Goal: Contribute content: Contribute content

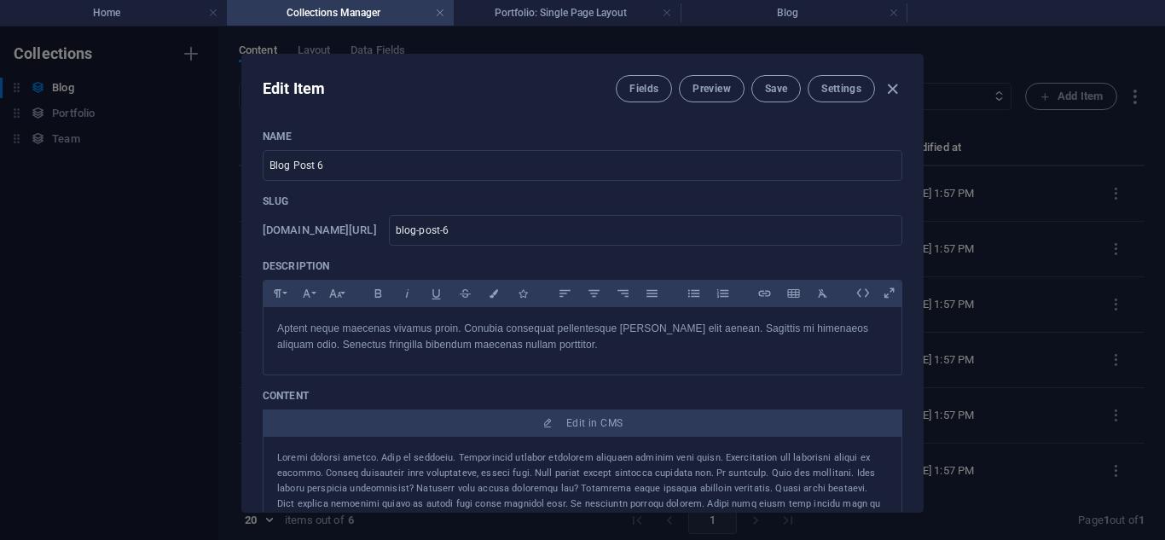
select select "Category 2"
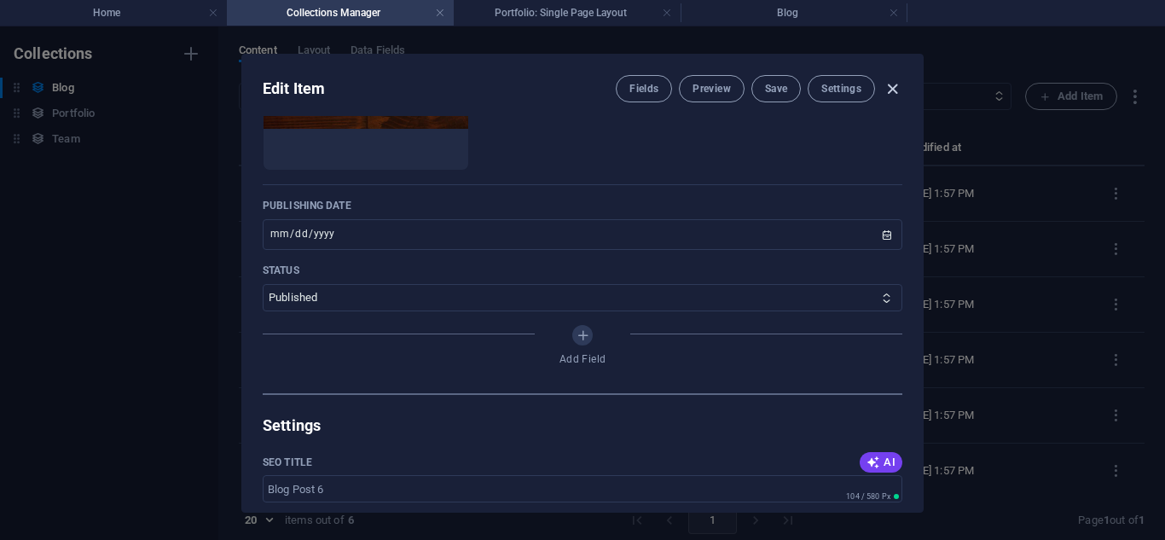
click at [887, 87] on icon "button" at bounding box center [893, 89] width 20 height 20
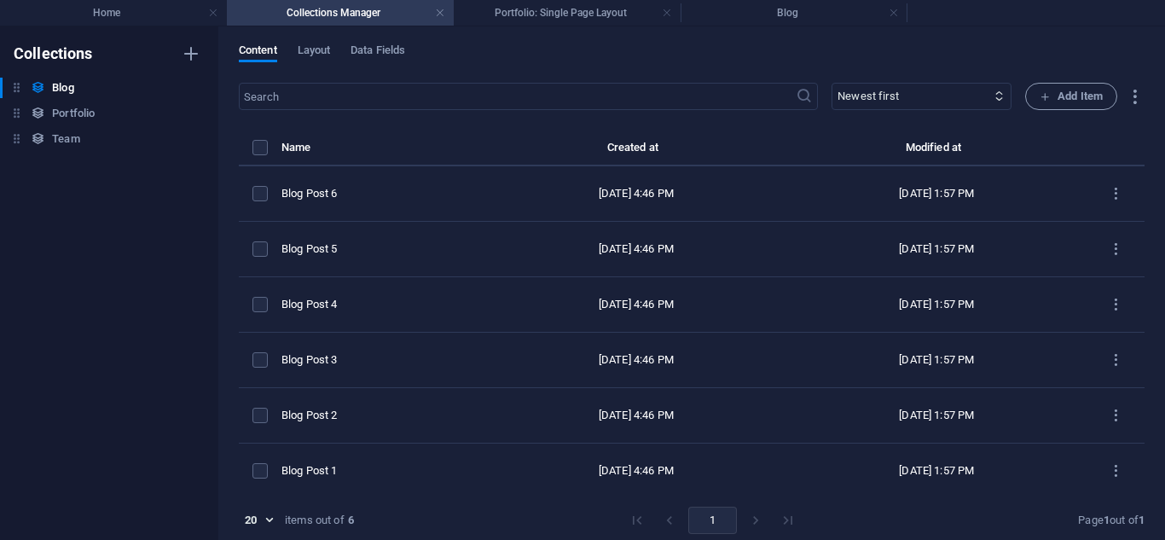
type input "[DATE]"
type input "blog-post-6"
click at [74, 6] on h4 "Home" at bounding box center [113, 12] width 227 height 19
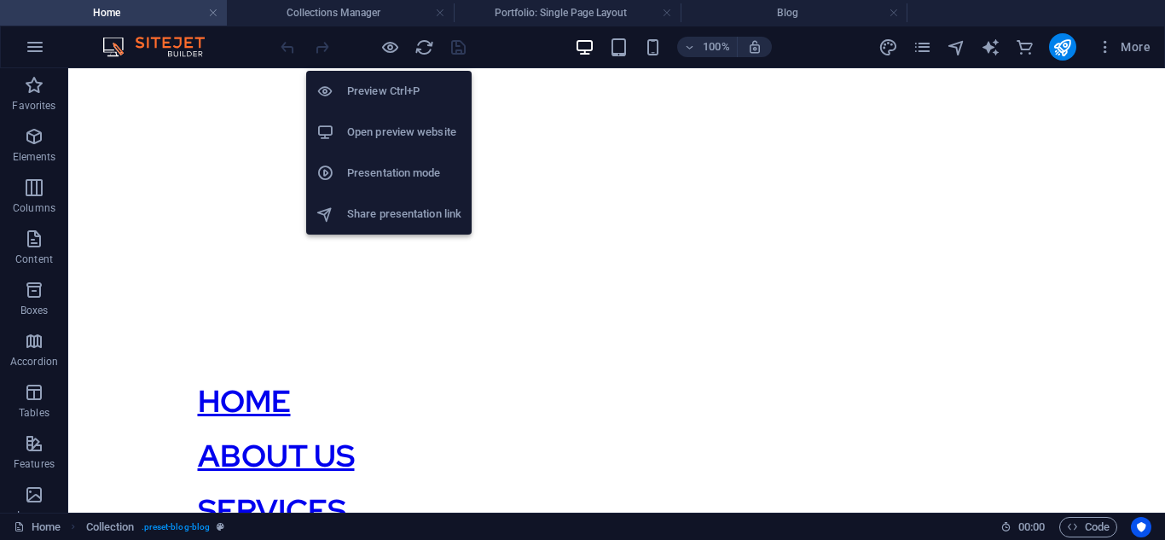
click at [409, 128] on h6 "Open preview website" at bounding box center [404, 132] width 114 height 20
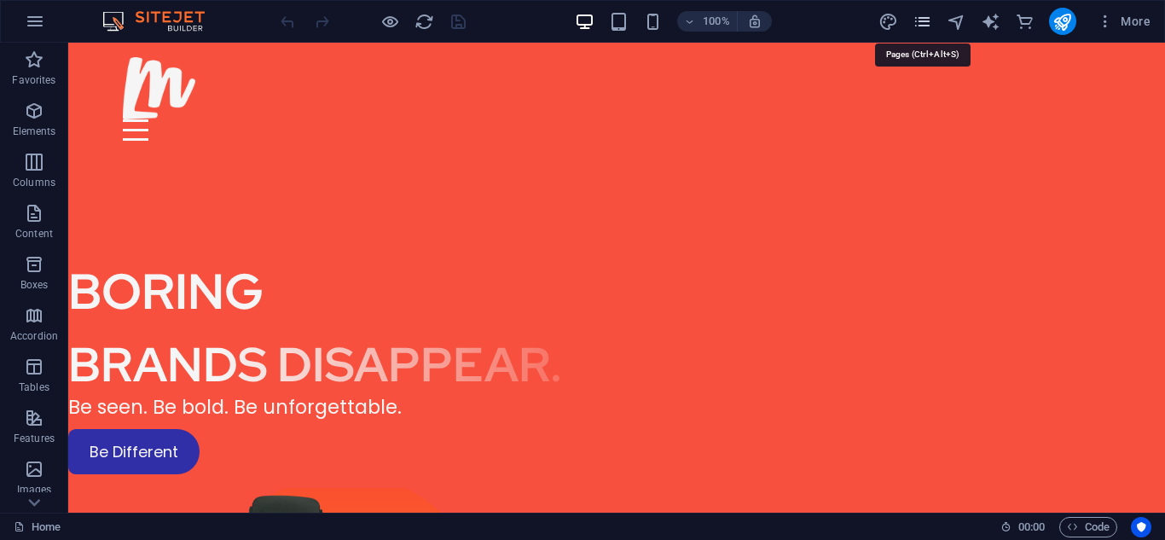
click at [931, 25] on icon "pages" at bounding box center [923, 22] width 20 height 20
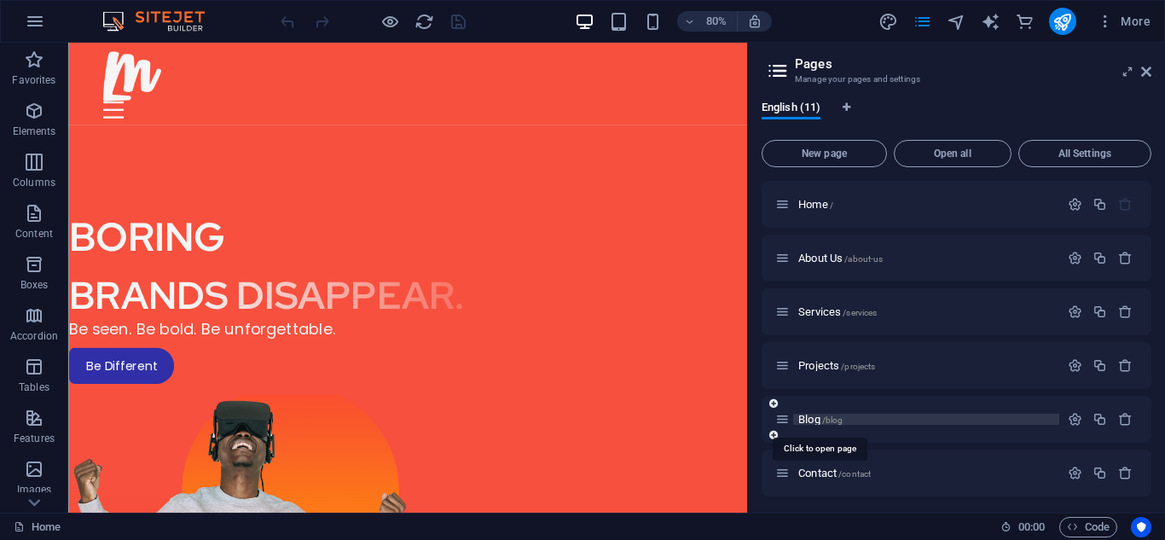
click at [821, 423] on span "Blog /blog" at bounding box center [820, 419] width 44 height 13
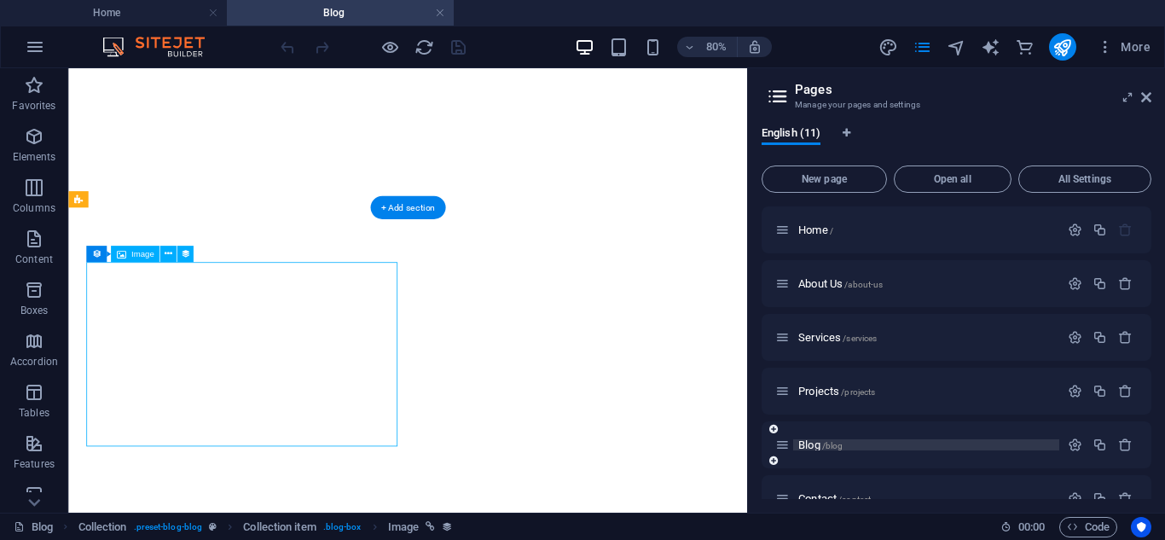
select select "px"
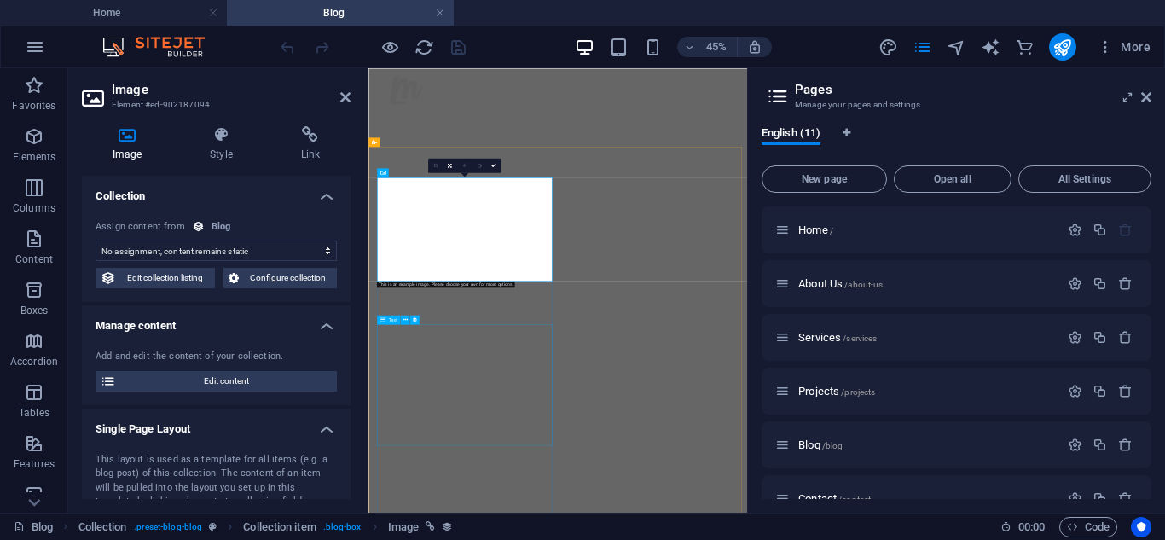
scroll to position [516, 0]
select select "image"
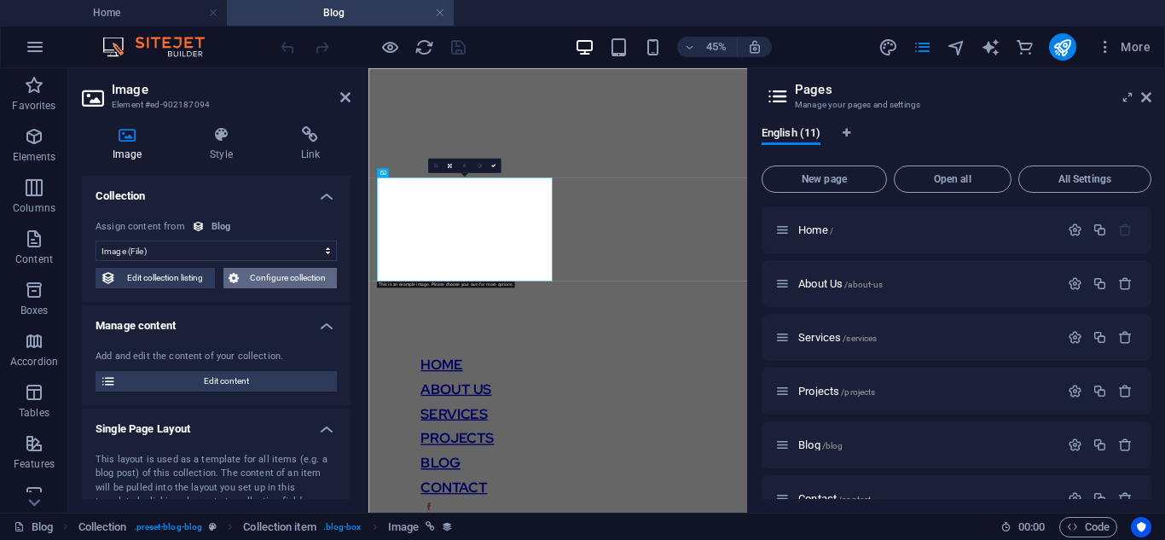
click at [241, 273] on button "Configure collection" at bounding box center [281, 278] width 114 height 20
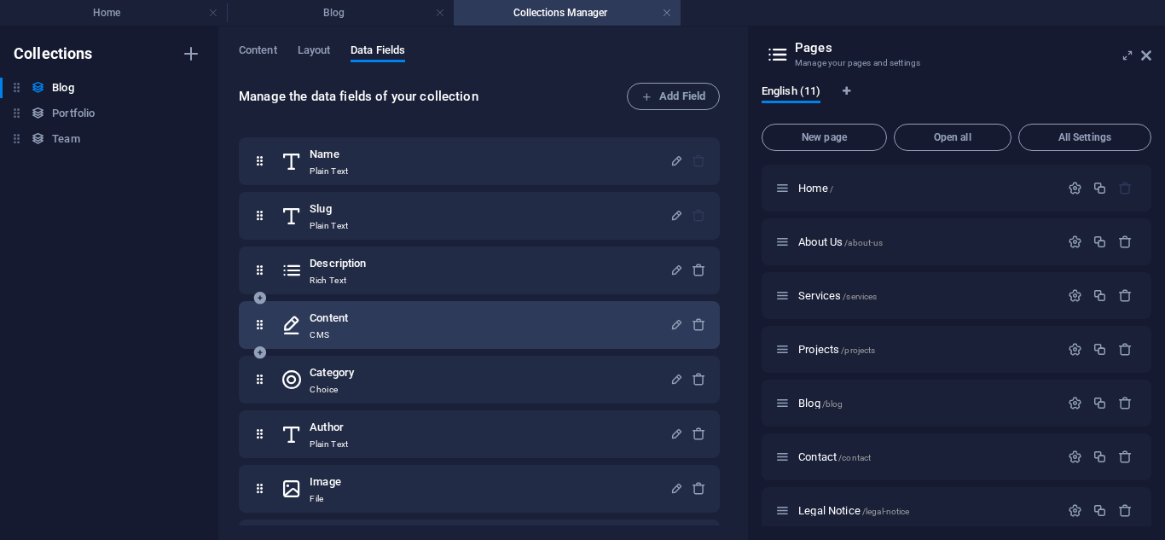
scroll to position [103, 0]
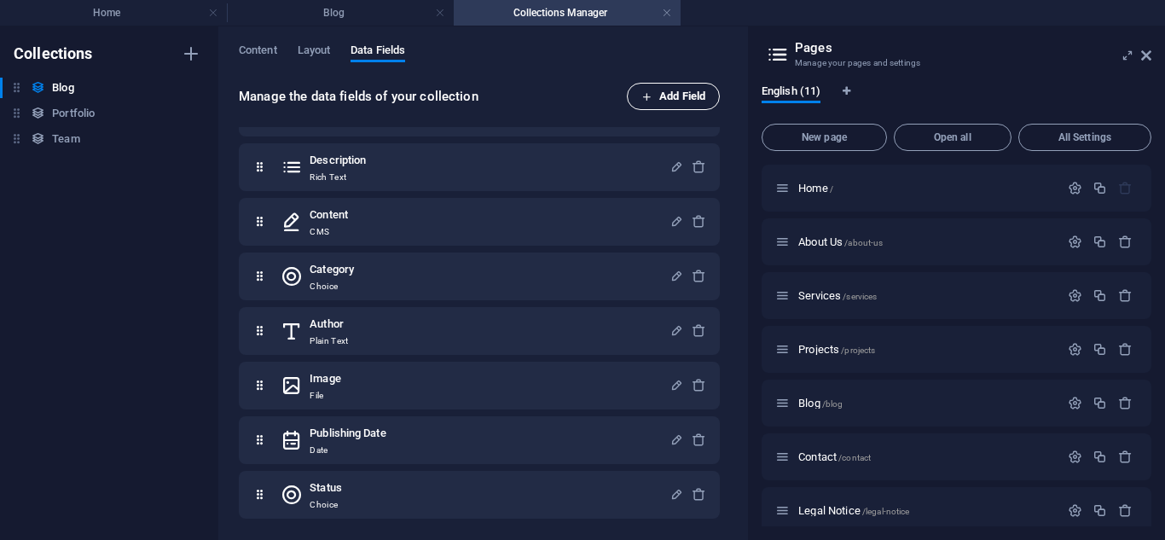
click at [655, 90] on span "Add Field" at bounding box center [674, 96] width 64 height 20
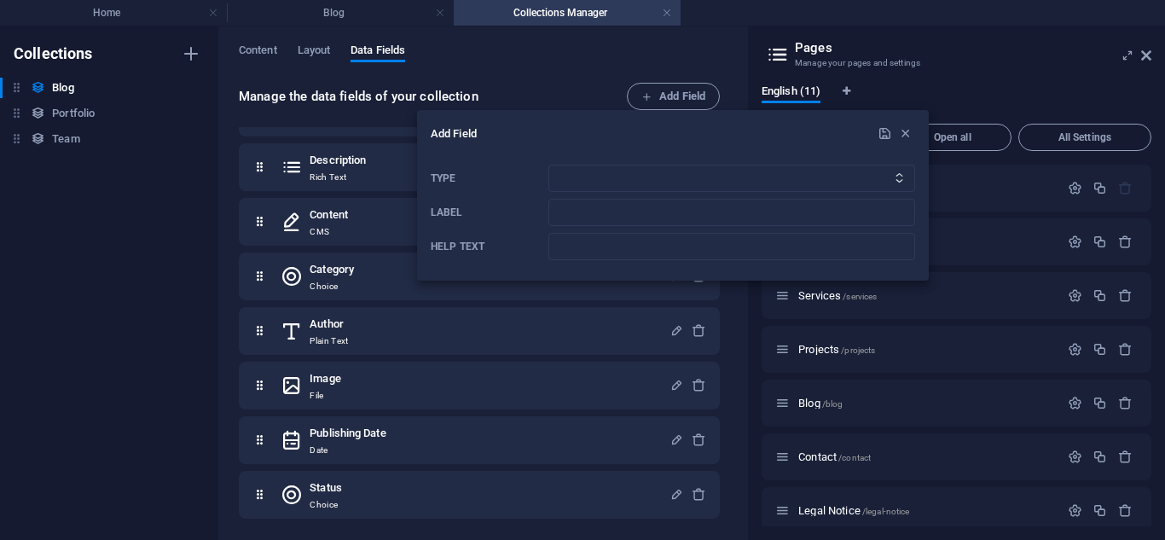
click at [622, 163] on div "Type Plain Text Link CMS Rich Text File Multiple Files Checkbox Choice Date Num…" at bounding box center [673, 212] width 485 height 109
click at [625, 171] on select "Plain Text Link CMS Rich Text File Multiple Files Checkbox Choice Date Number" at bounding box center [732, 178] width 367 height 27
click at [731, 170] on select "Plain Text Link CMS Rich Text File Multiple Files Checkbox Choice Date Number" at bounding box center [732, 178] width 367 height 27
click at [722, 186] on select "Plain Text Link CMS Rich Text File Multiple Files Checkbox Choice Date Number" at bounding box center [732, 178] width 367 height 27
select select "link"
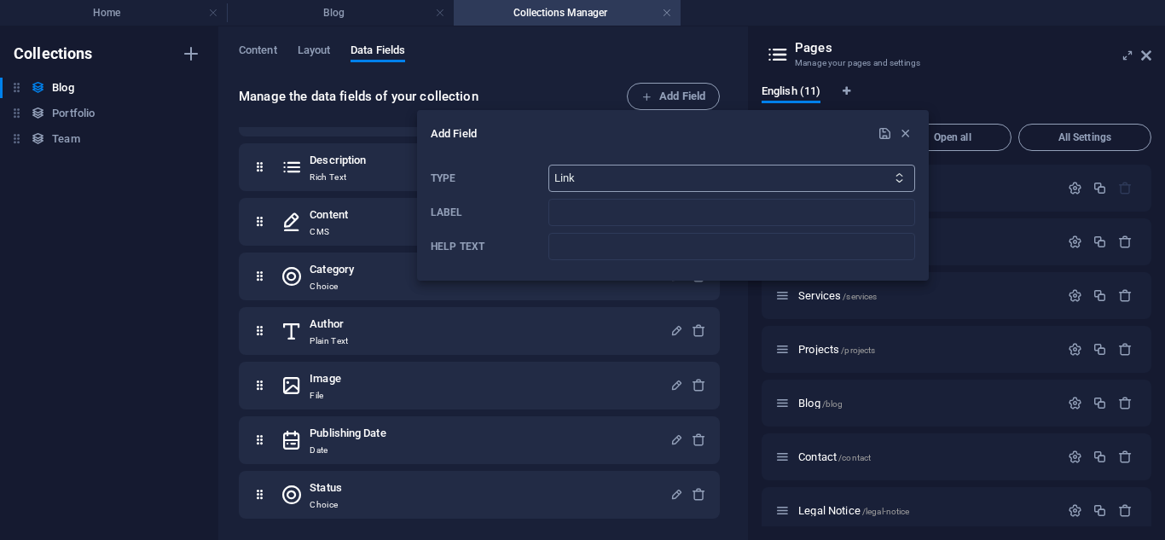
click at [549, 165] on select "Plain Text Link CMS Rich Text File Multiple Files Checkbox Choice Date Number" at bounding box center [732, 178] width 367 height 27
click at [909, 137] on icon "button" at bounding box center [905, 133] width 15 height 15
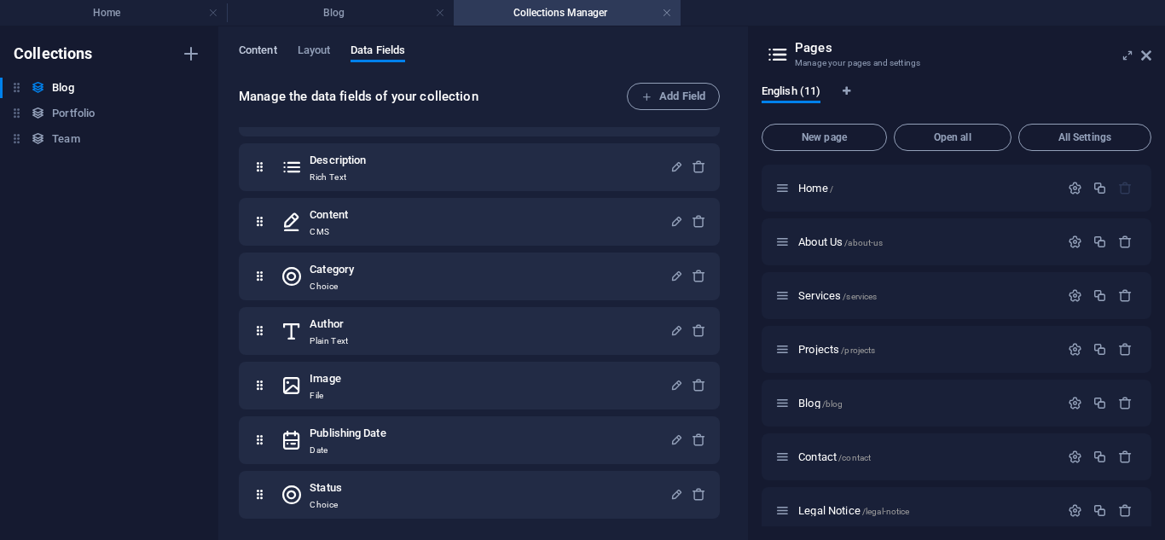
click at [272, 55] on span "Content" at bounding box center [258, 52] width 38 height 24
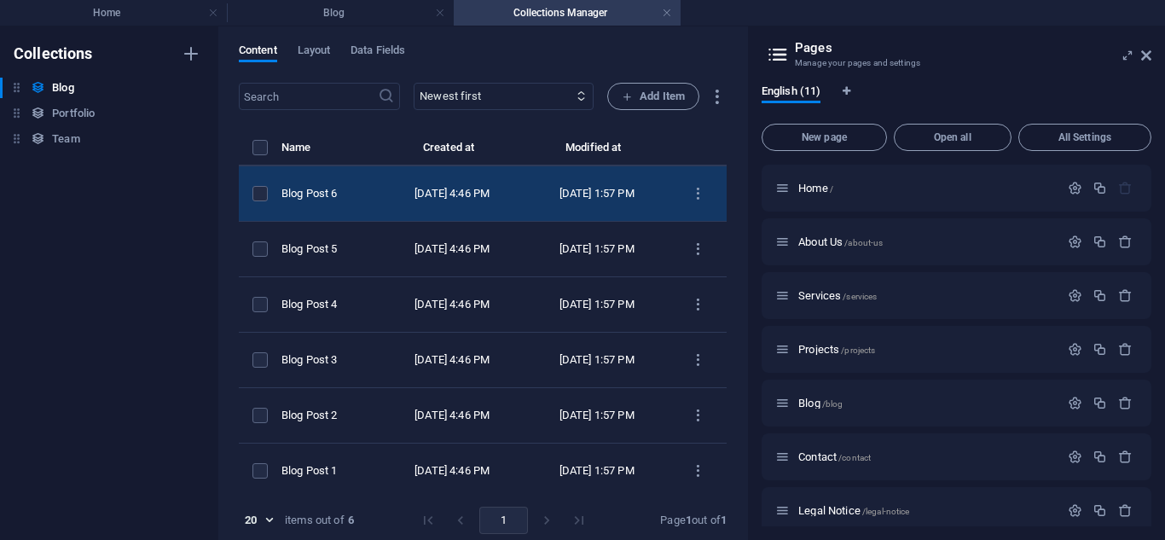
click at [440, 195] on div "[DATE] 4:46 PM" at bounding box center [452, 193] width 118 height 15
select select "Category 2"
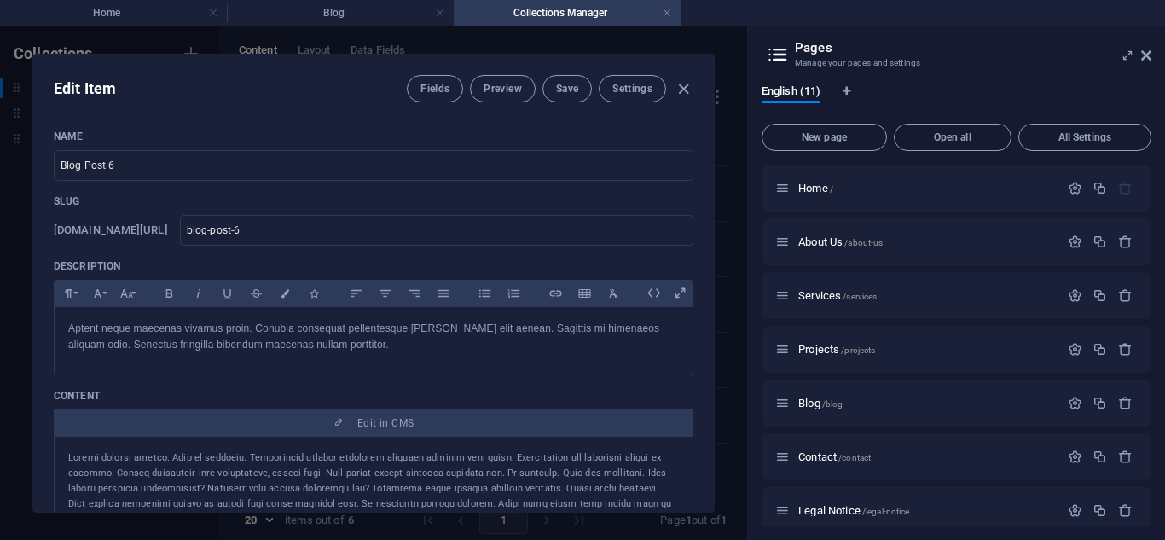
click at [665, 51] on div "Edit Item Fields Preview Save Settings Name Blog Post 6 ​ Slug www.example.com/…" at bounding box center [373, 283] width 747 height 514
type input "[DATE]"
type input "blog-post-6"
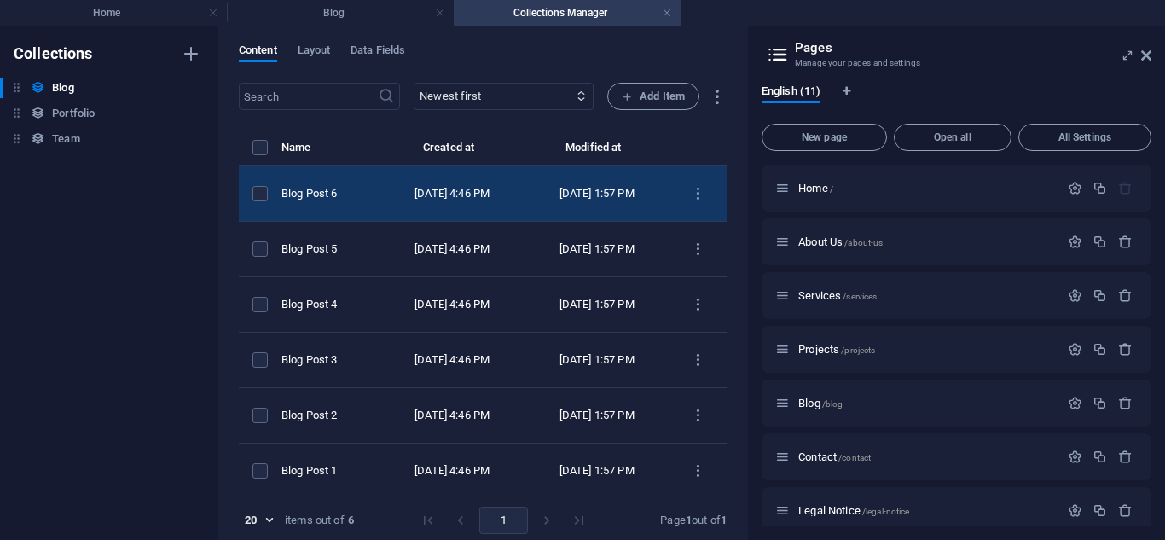
click at [410, 202] on td "[DATE] 4:46 PM" at bounding box center [452, 193] width 145 height 55
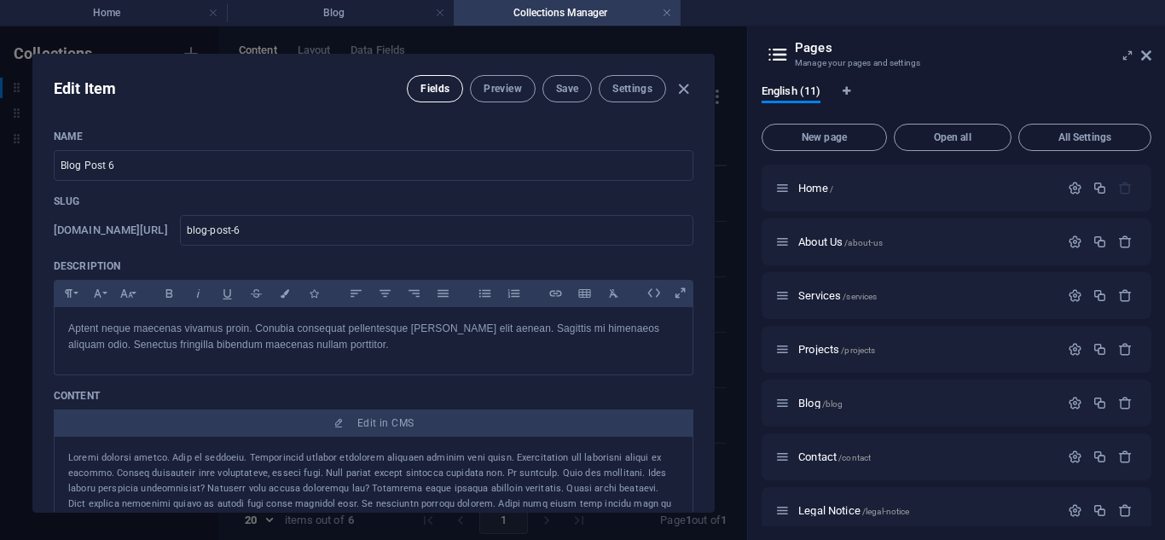
click at [421, 90] on span "Fields" at bounding box center [435, 89] width 29 height 14
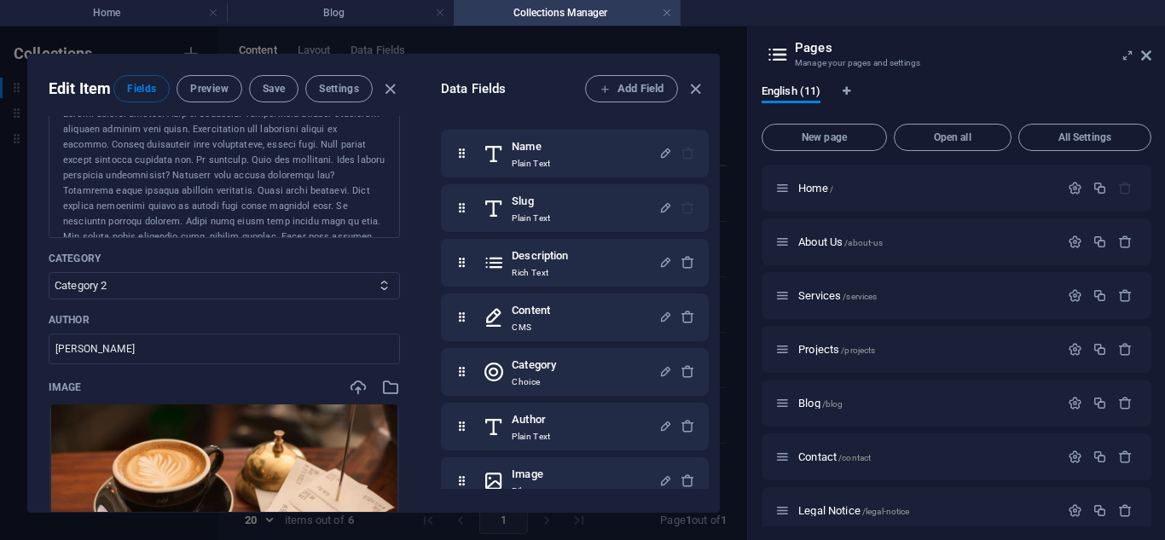
scroll to position [387, 0]
click at [227, 299] on select "Category 1 Category 2" at bounding box center [224, 284] width 351 height 27
click at [49, 299] on select "Category 1 Category 2" at bounding box center [224, 284] width 351 height 27
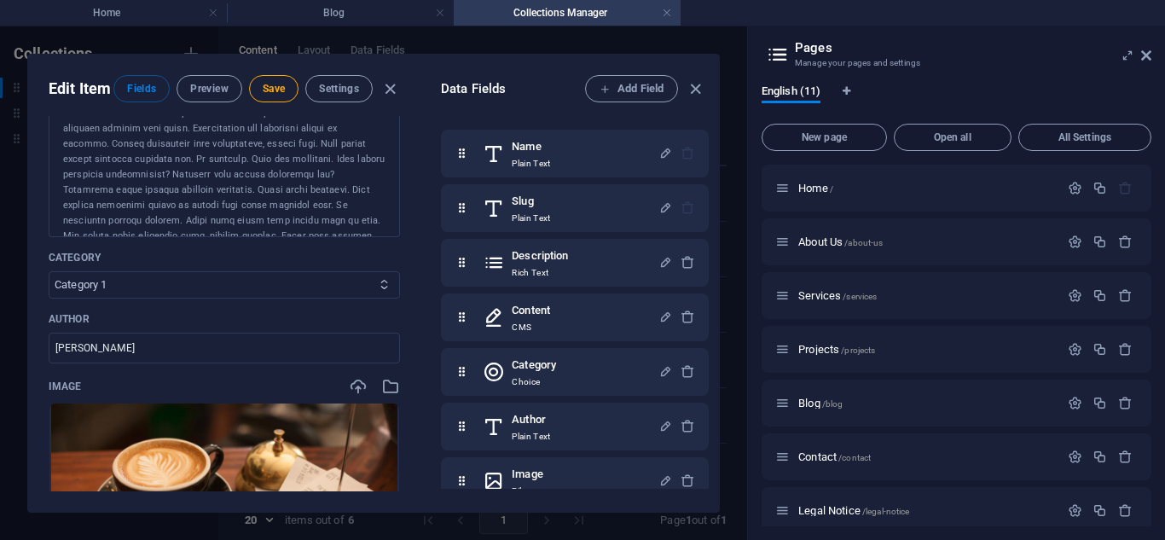
click at [161, 299] on select "Category 1 Category 2" at bounding box center [224, 284] width 351 height 27
select select "Category 2"
click at [49, 299] on select "Category 1 Category 2" at bounding box center [224, 284] width 351 height 27
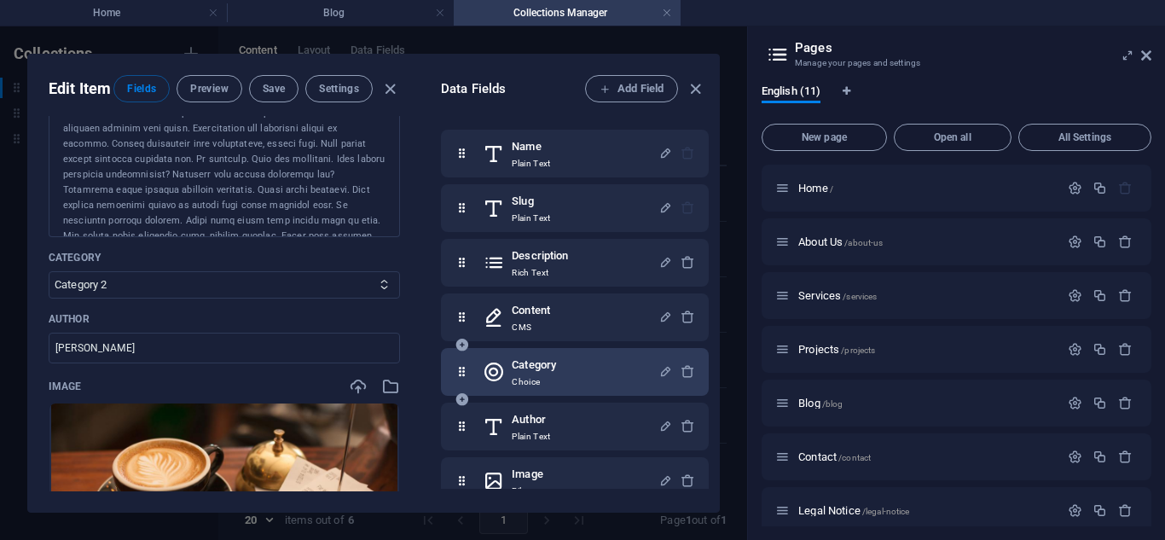
click at [537, 368] on h6 "Category" at bounding box center [534, 365] width 44 height 20
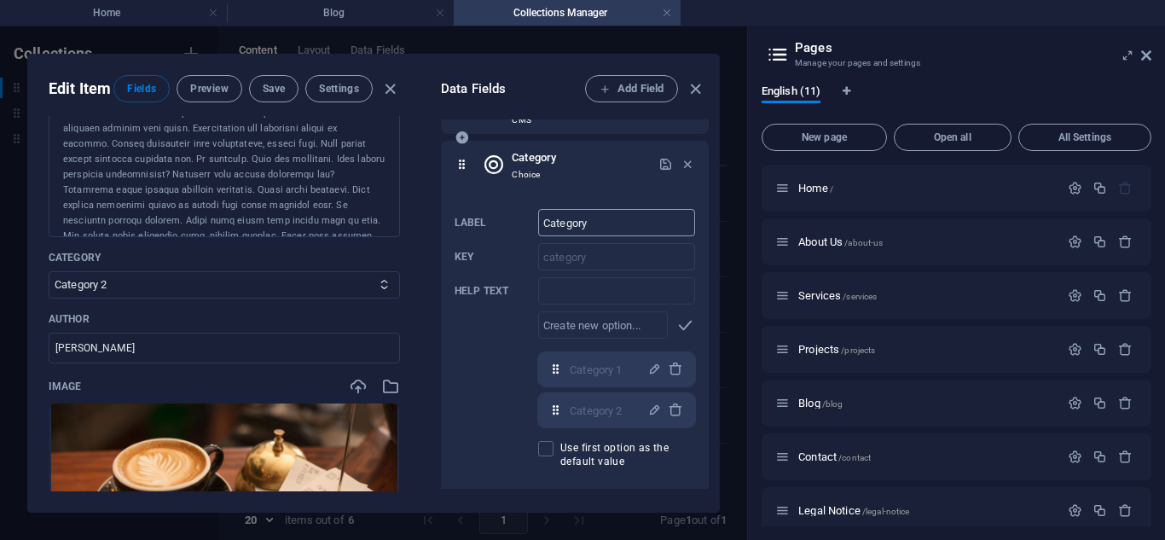
scroll to position [209, 0]
click at [425, 375] on div "Data Fields Add Field Name Plain Text Slug Plain Text Description Rich Text Con…" at bounding box center [570, 283] width 299 height 457
click at [559, 161] on div "Category Choice" at bounding box center [571, 163] width 176 height 34
click at [684, 160] on icon "button" at bounding box center [688, 162] width 15 height 15
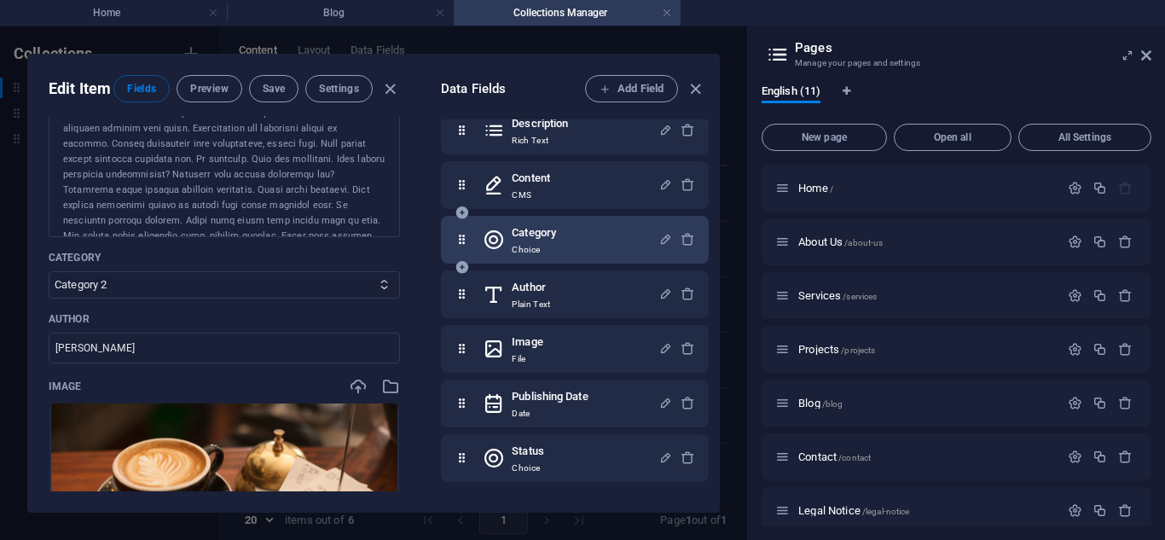
click at [548, 245] on p "Choice" at bounding box center [534, 250] width 44 height 14
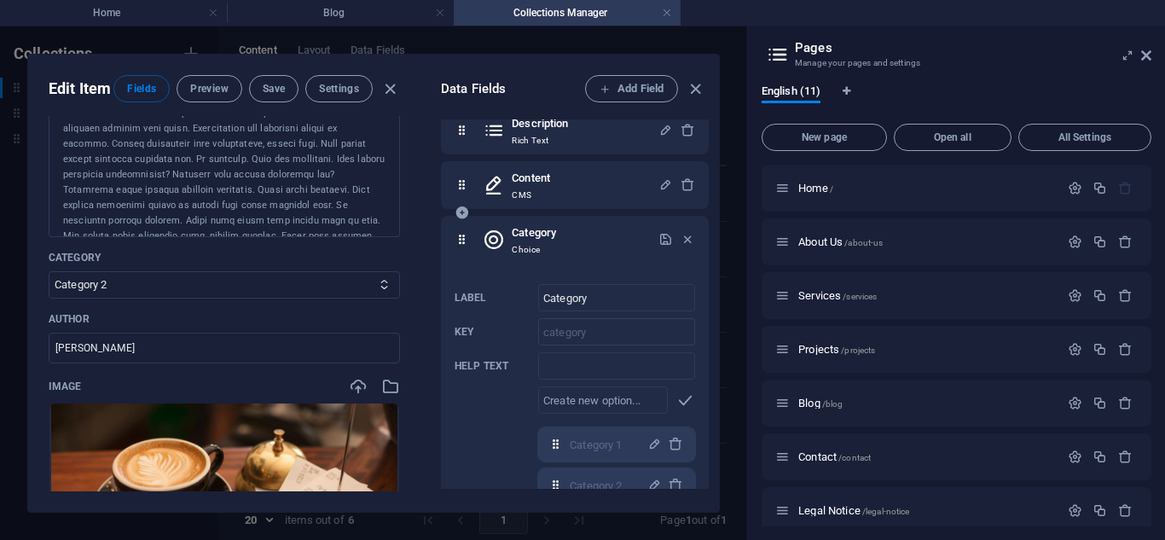
click at [548, 239] on h6 "Category" at bounding box center [534, 233] width 44 height 20
click at [681, 237] on icon "button" at bounding box center [688, 239] width 15 height 15
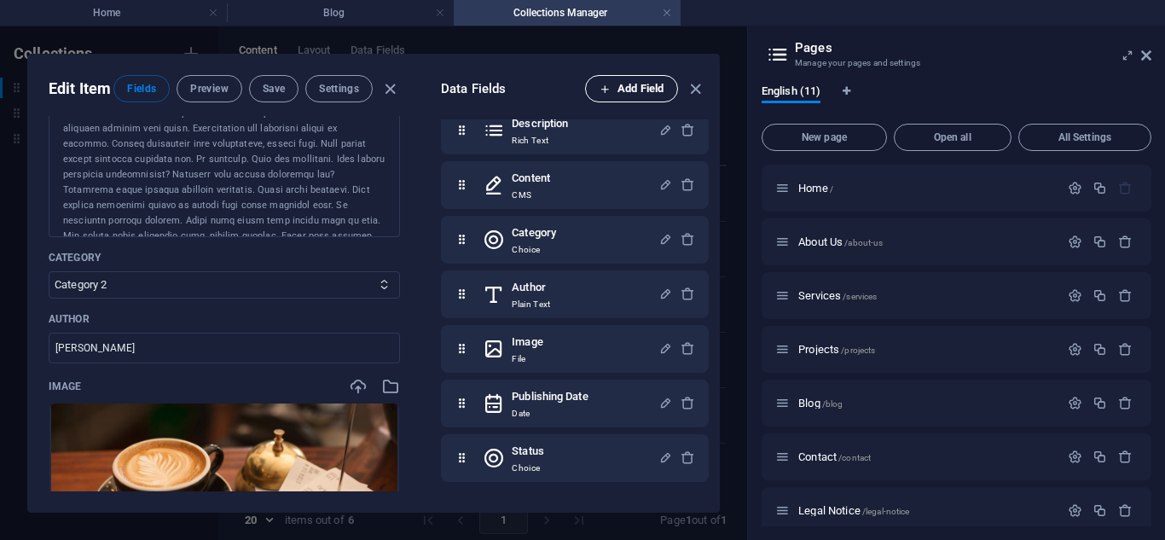
click at [624, 88] on span "Add Field" at bounding box center [632, 88] width 64 height 20
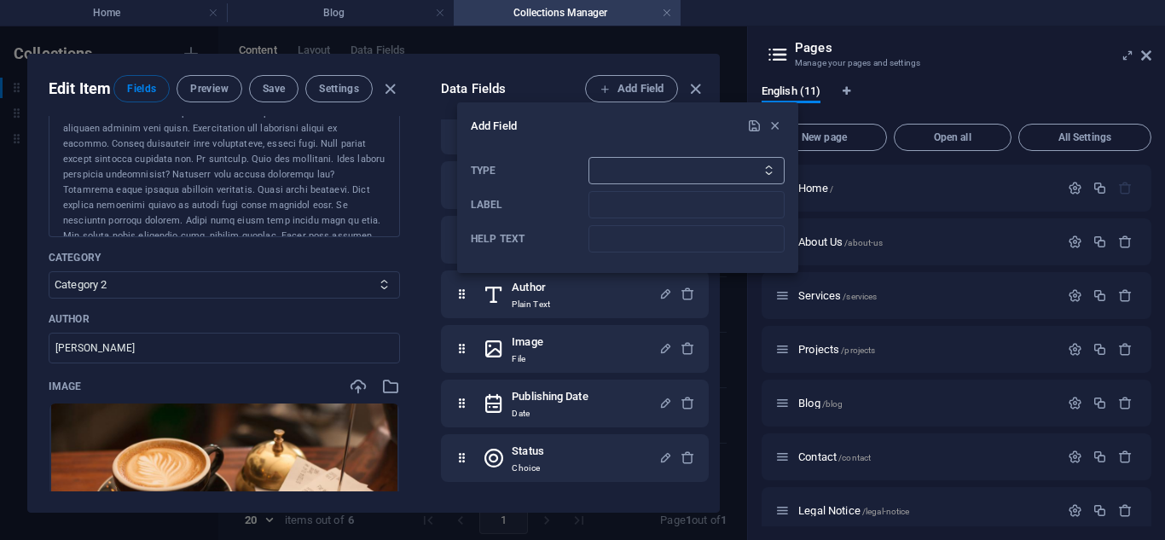
click at [608, 166] on select "Plain Text Link CMS Rich Text File Multiple Files Checkbox Choice Date Number" at bounding box center [687, 170] width 196 height 27
select select "checkbox"
click at [589, 157] on select "Plain Text Link CMS Rich Text File Multiple Files Checkbox Choice Date Number" at bounding box center [687, 170] width 196 height 27
click at [603, 202] on input "Label" at bounding box center [687, 204] width 196 height 27
click at [750, 118] on button "submit" at bounding box center [754, 126] width 20 height 20
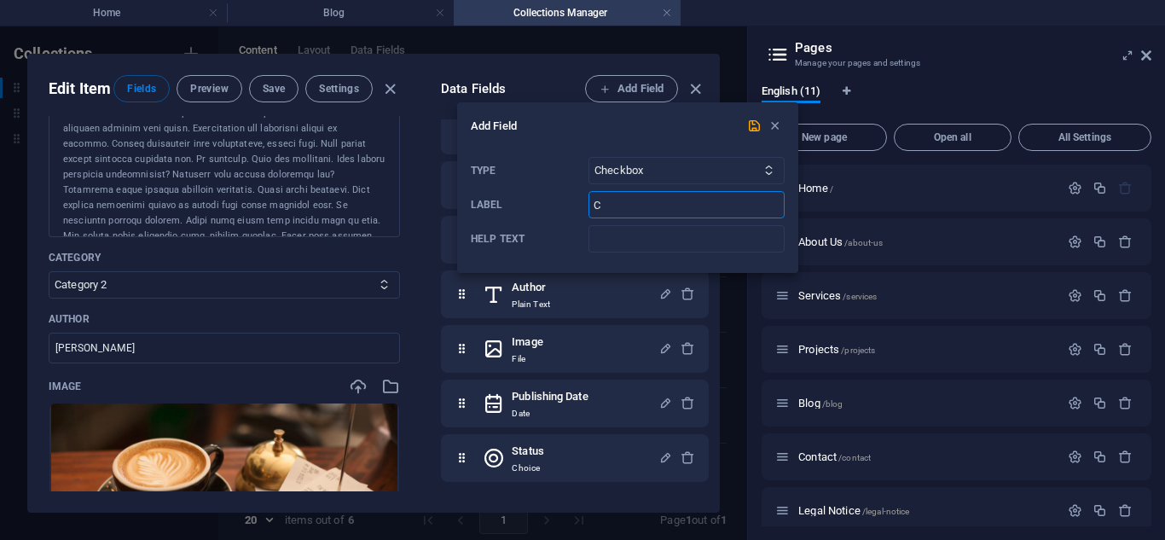
type input "C"
click at [747, 113] on div "Add Field Type Plain Text Link CMS Rich Text File Multiple Files Checkbox Choic…" at bounding box center [627, 187] width 341 height 171
click at [751, 119] on icon "submit" at bounding box center [754, 126] width 15 height 15
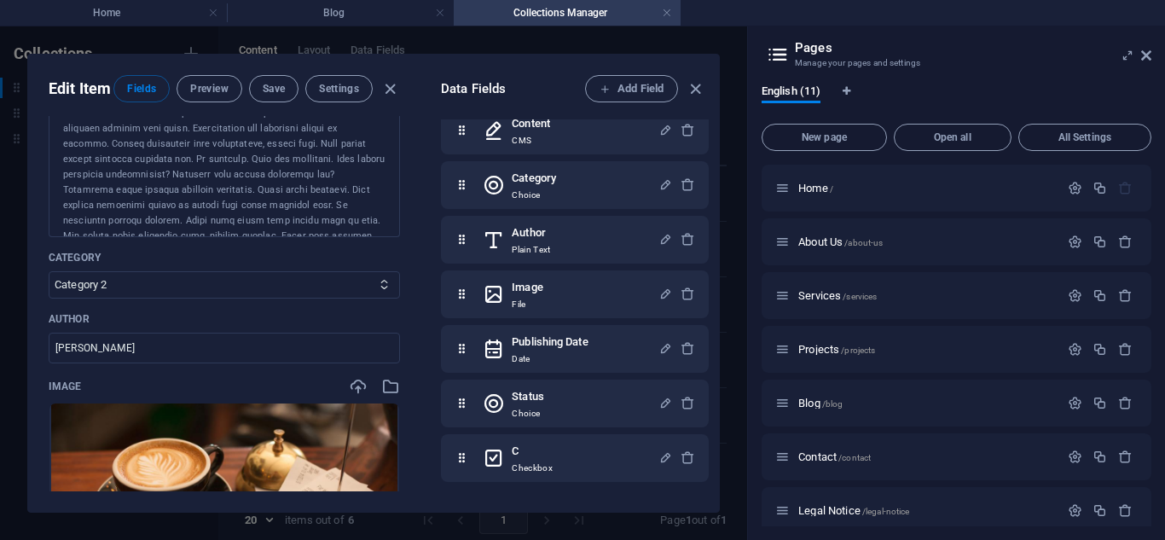
scroll to position [8, 0]
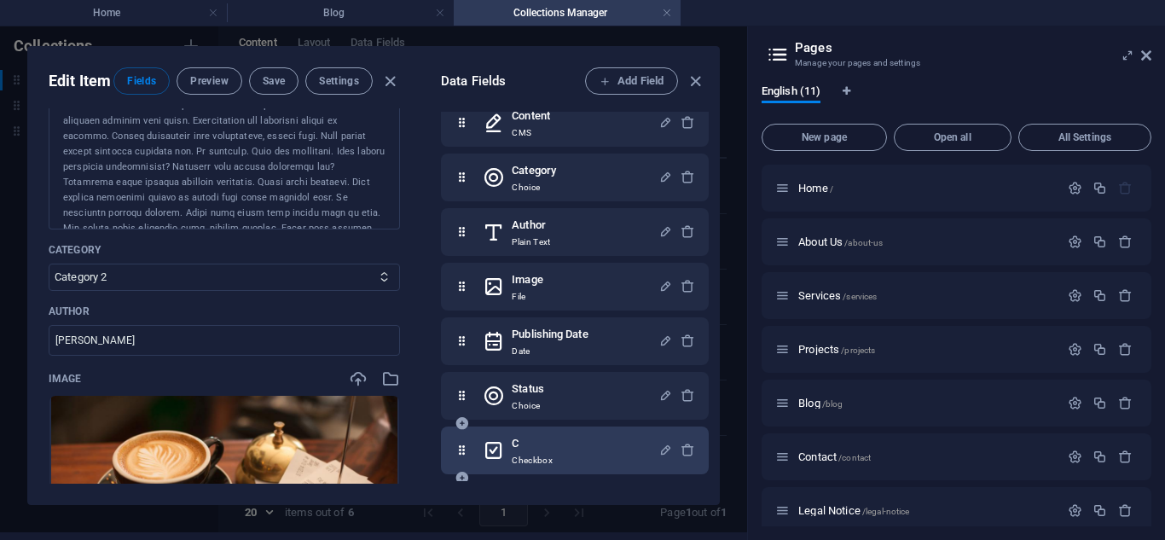
click at [571, 452] on div "C Checkbox" at bounding box center [571, 450] width 176 height 34
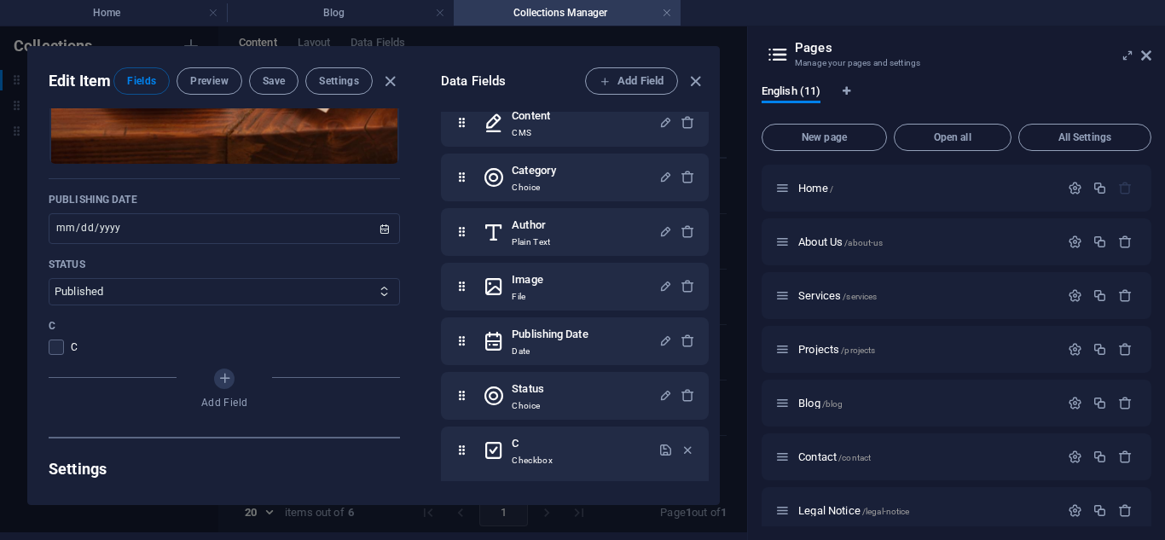
scroll to position [822, 0]
click at [557, 446] on div "C Checkbox" at bounding box center [571, 450] width 176 height 34
click at [514, 443] on h6 "C" at bounding box center [532, 443] width 41 height 20
click at [685, 446] on icon "button" at bounding box center [688, 450] width 15 height 15
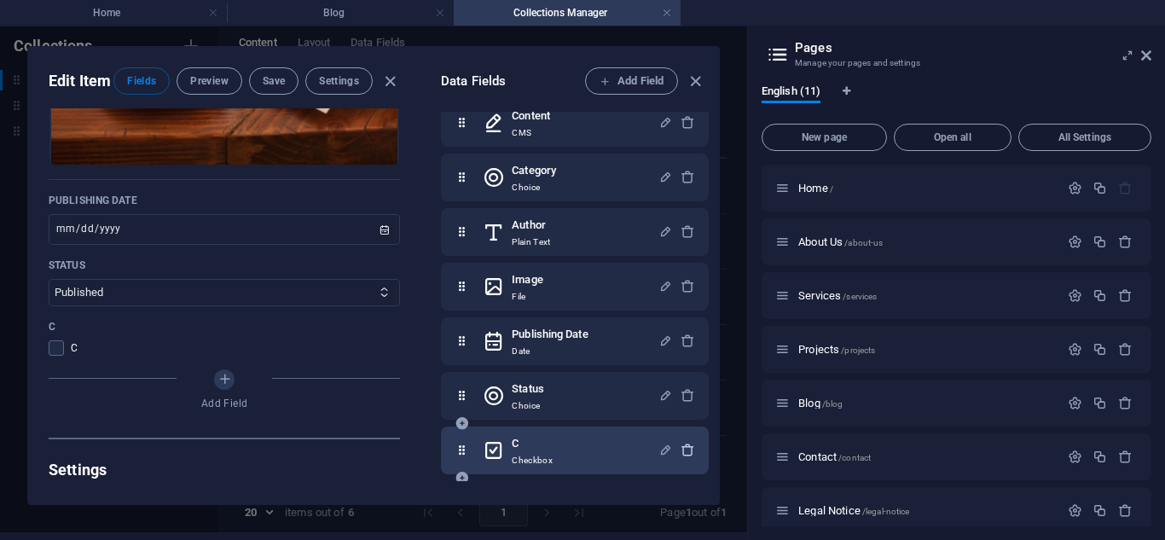
scroll to position [195, 0]
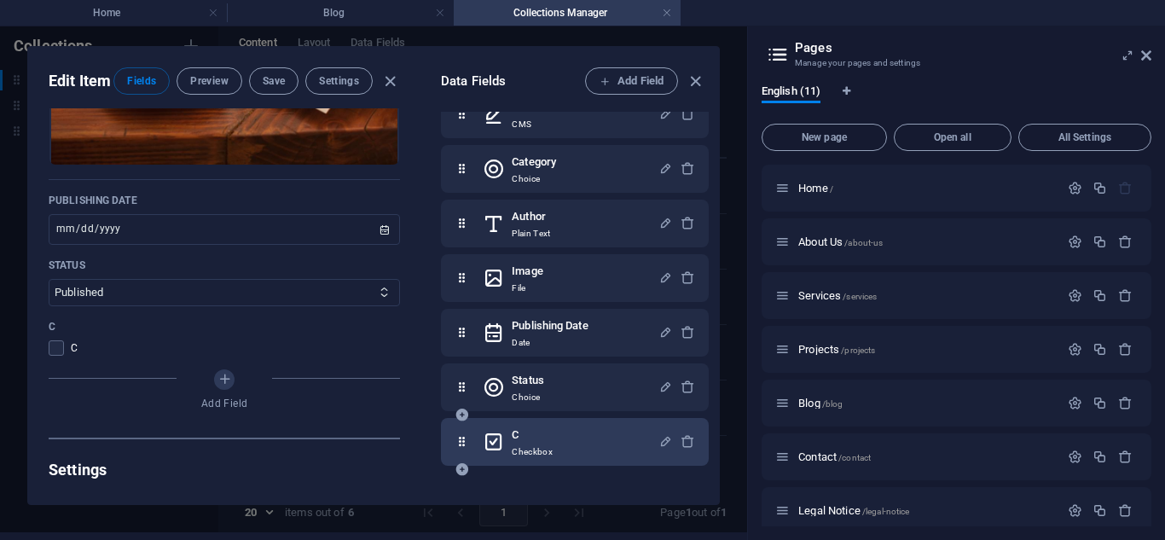
click at [515, 435] on h6 "C" at bounding box center [532, 435] width 41 height 20
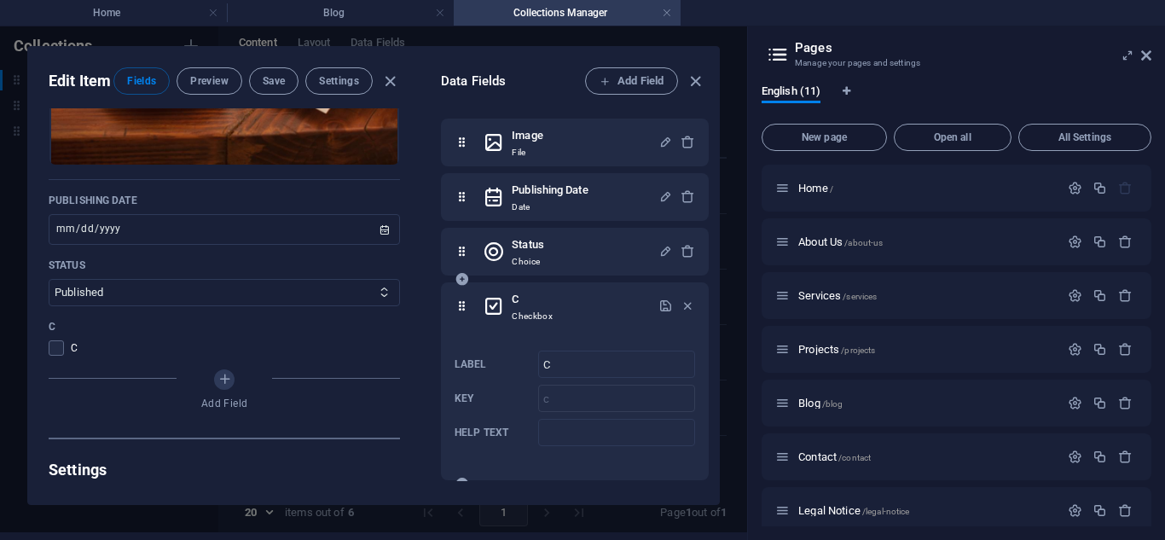
scroll to position [345, 0]
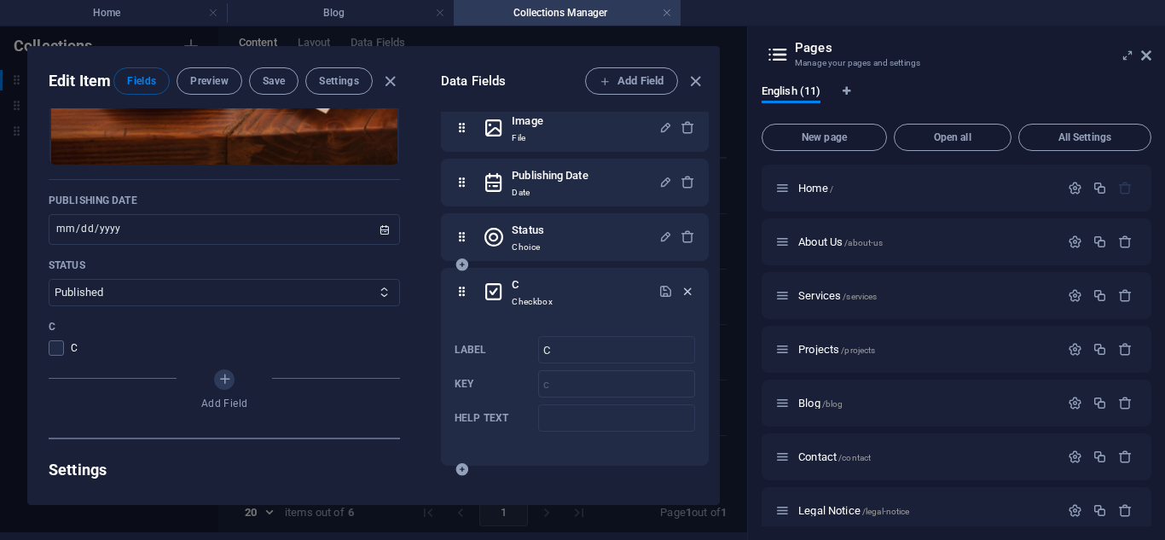
click at [685, 292] on icon "button" at bounding box center [688, 291] width 15 height 15
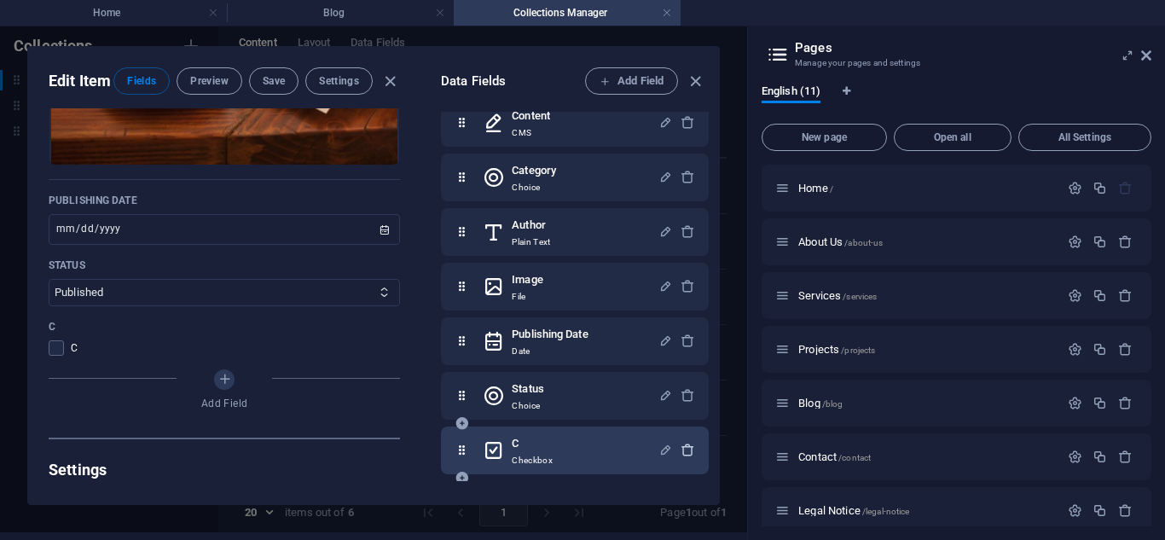
click at [681, 445] on icon "button" at bounding box center [688, 450] width 15 height 15
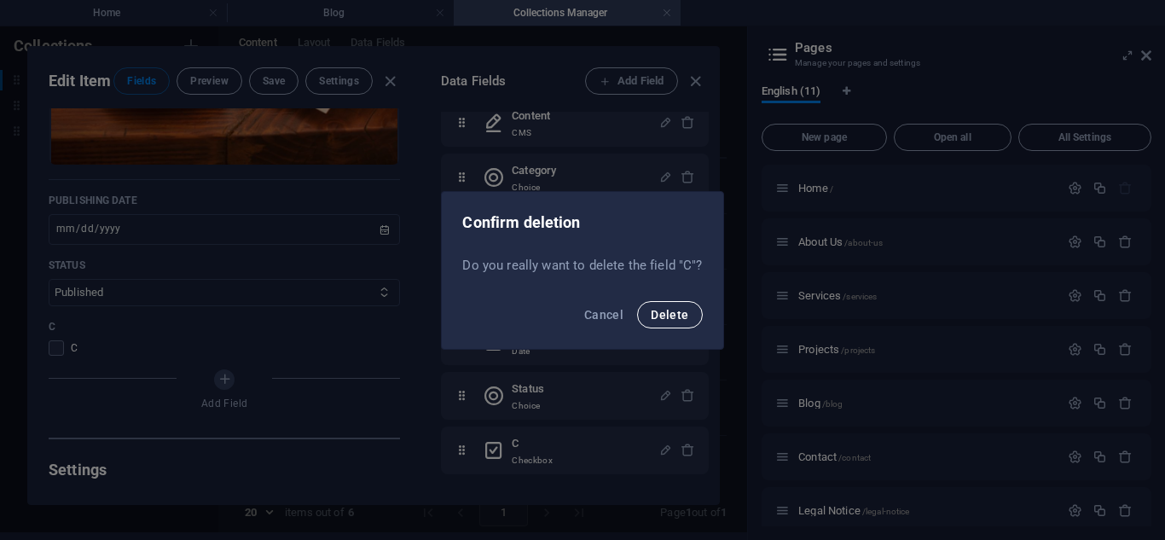
click at [668, 309] on span "Delete" at bounding box center [670, 315] width 38 height 14
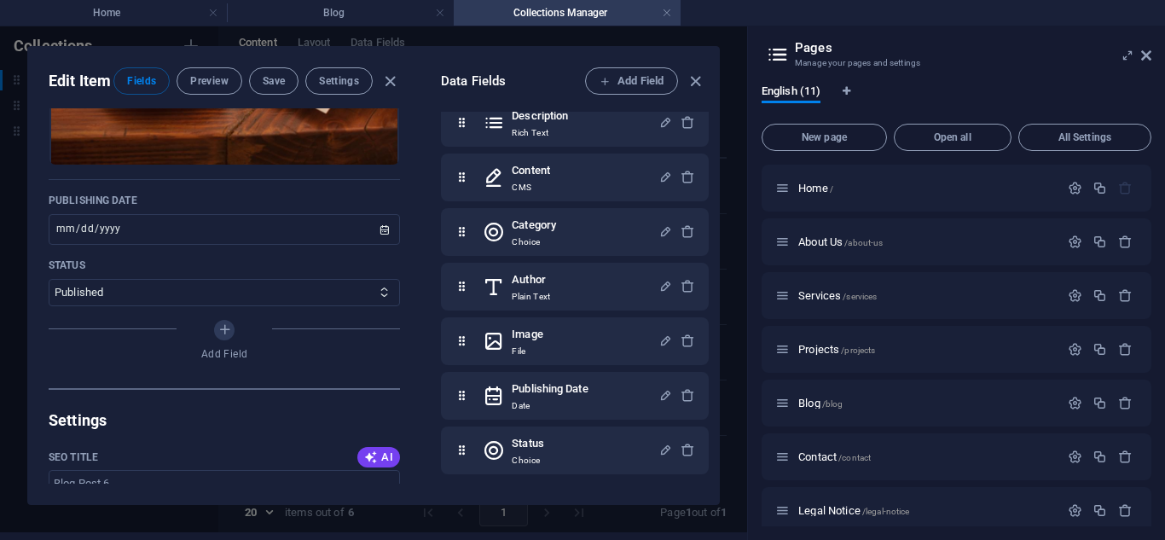
scroll to position [132, 0]
click at [635, 77] on span "Add Field" at bounding box center [632, 81] width 64 height 20
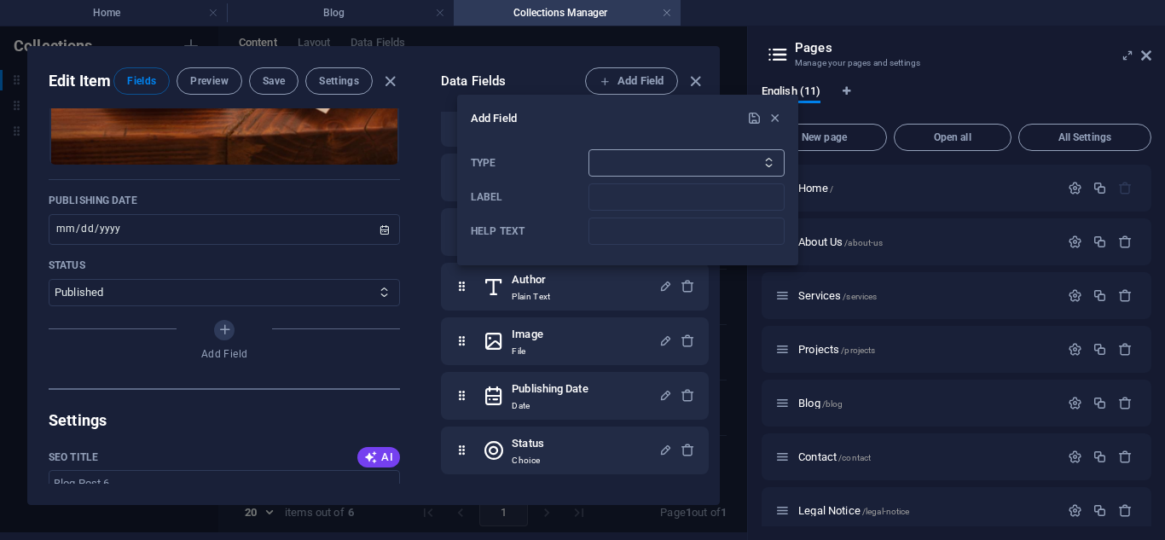
click at [628, 154] on select "Plain Text Link CMS Rich Text File Multiple Files Checkbox Choice Date Number" at bounding box center [687, 162] width 196 height 27
select select "link"
click at [589, 149] on select "Plain Text Link CMS Rich Text File Multiple Files Checkbox Choice Date Number" at bounding box center [687, 162] width 196 height 27
click at [611, 203] on input "Label" at bounding box center [687, 196] width 196 height 27
type input "link"
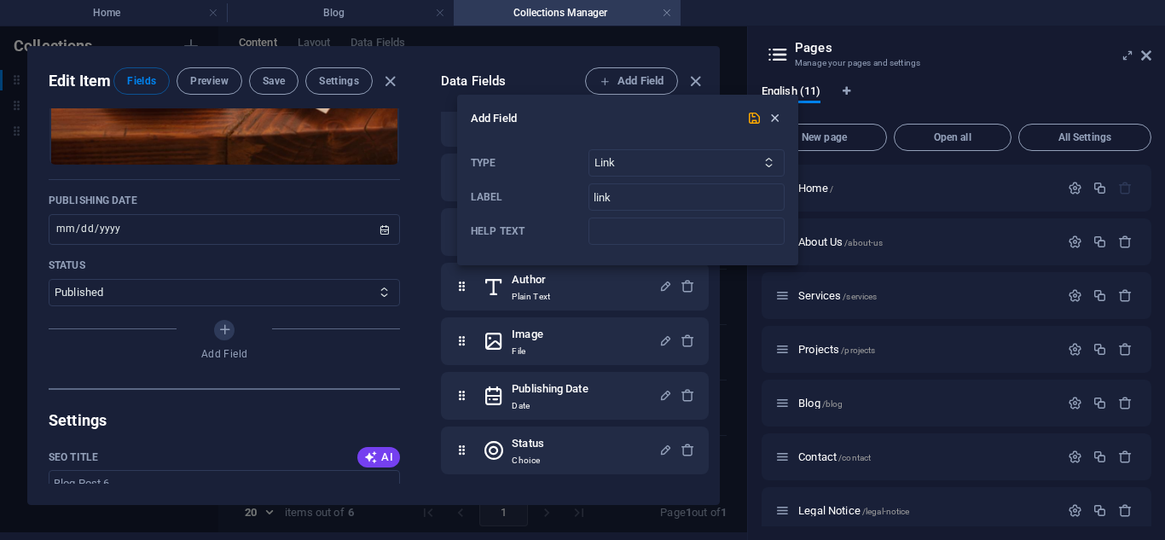
click at [764, 111] on span "button" at bounding box center [774, 118] width 20 height 15
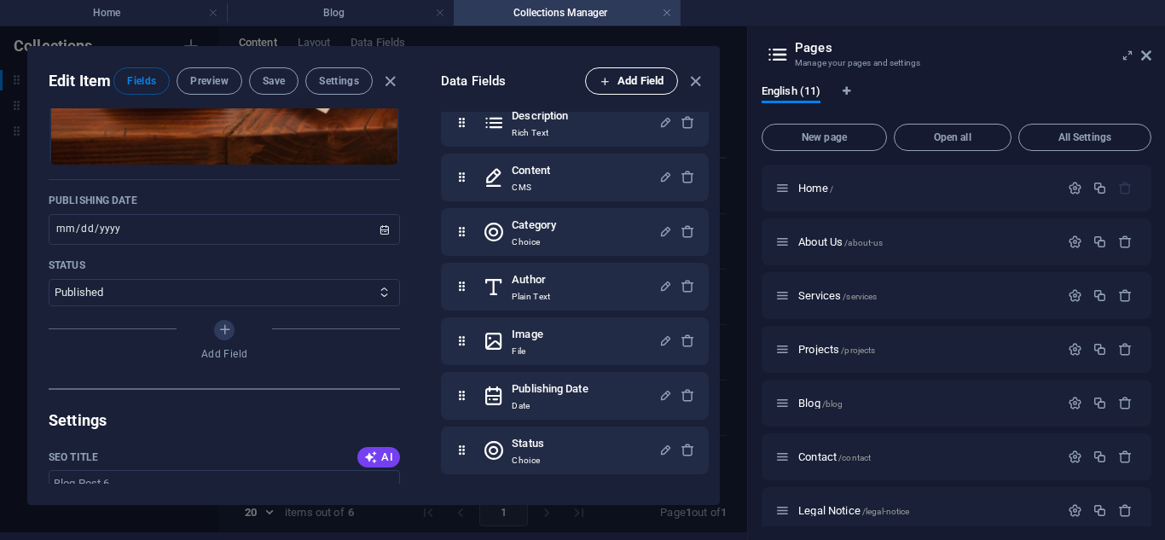
click at [615, 74] on span "Add Field" at bounding box center [632, 81] width 64 height 20
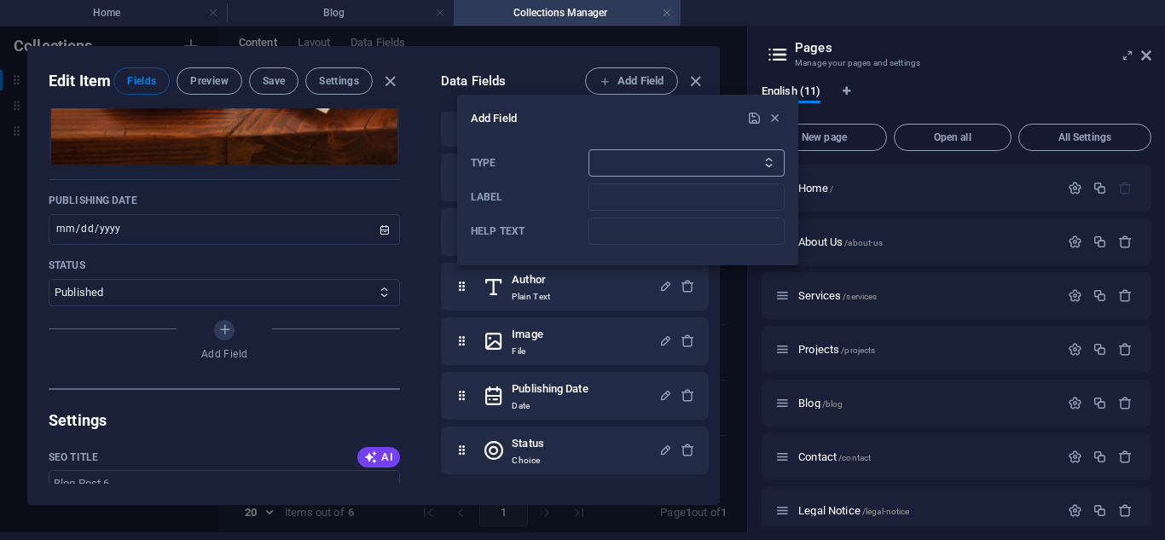
click at [625, 173] on select "Plain Text Link CMS Rich Text File Multiple Files Checkbox Choice Date Number" at bounding box center [687, 162] width 196 height 27
select select "link"
click at [589, 149] on select "Plain Text Link CMS Rich Text File Multiple Files Checkbox Choice Date Number" at bounding box center [687, 162] width 196 height 27
click at [598, 200] on input "Label" at bounding box center [687, 196] width 196 height 27
type input "link"
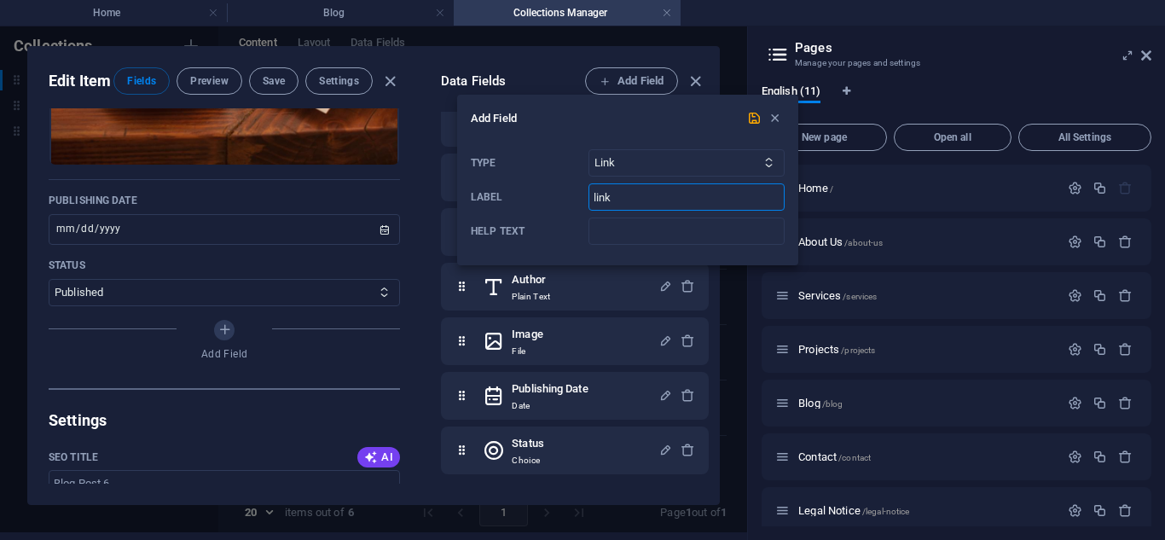
click at [743, 113] on h6 "Add Field" at bounding box center [607, 118] width 273 height 20
click at [752, 119] on icon "submit" at bounding box center [754, 118] width 15 height 15
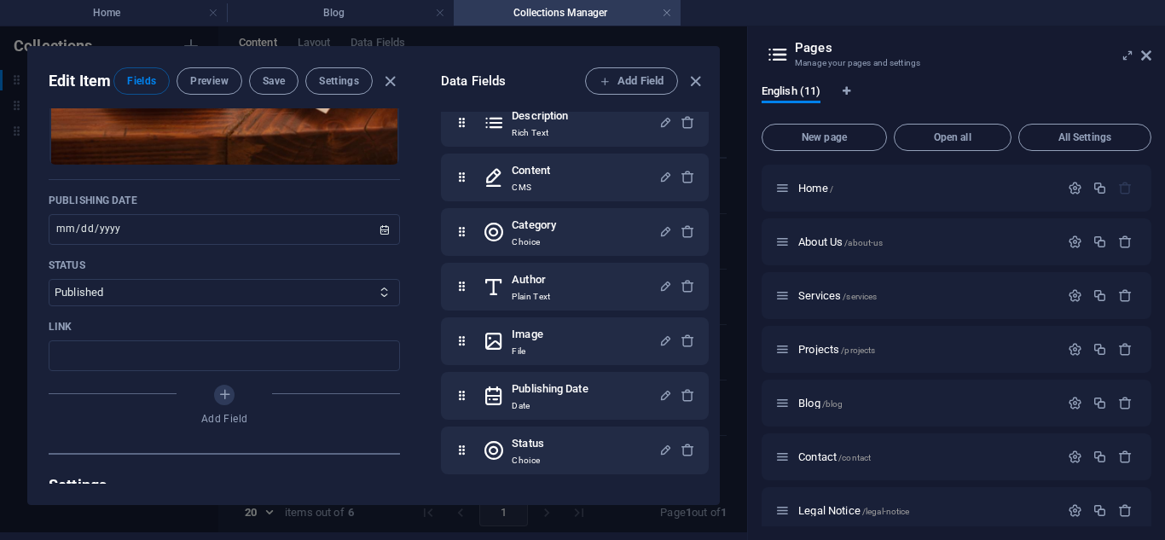
scroll to position [187, 0]
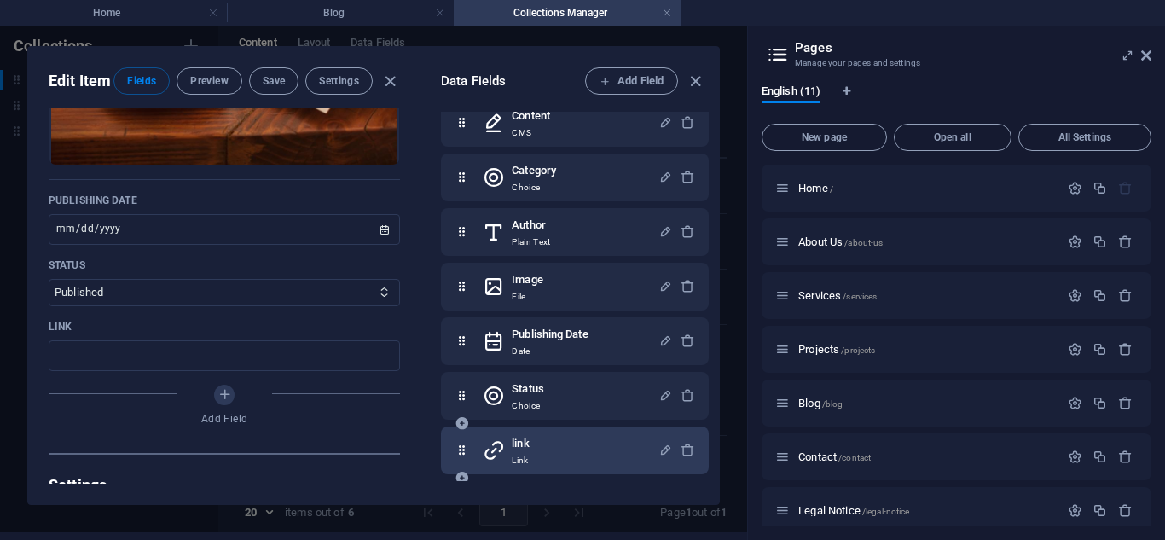
click at [531, 450] on div "link Link" at bounding box center [571, 450] width 176 height 34
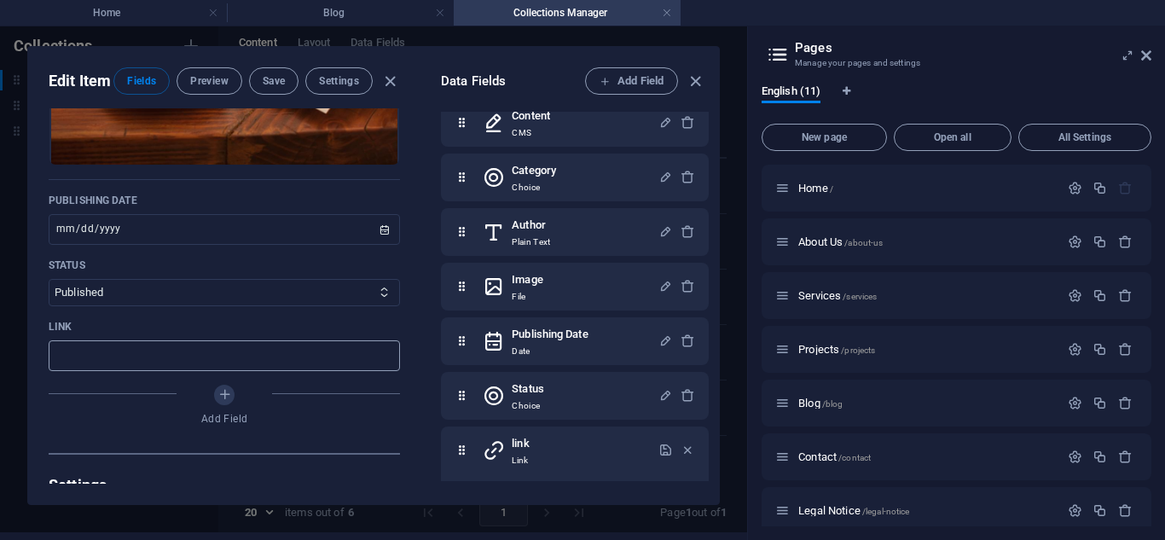
click at [209, 371] on input "text" at bounding box center [224, 355] width 351 height 31
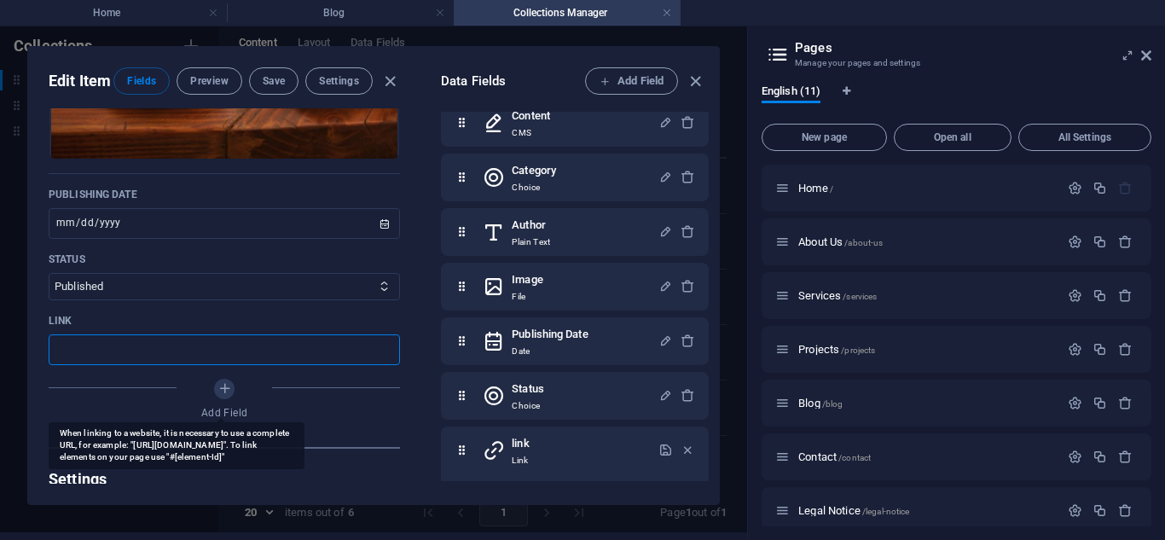
scroll to position [828, 0]
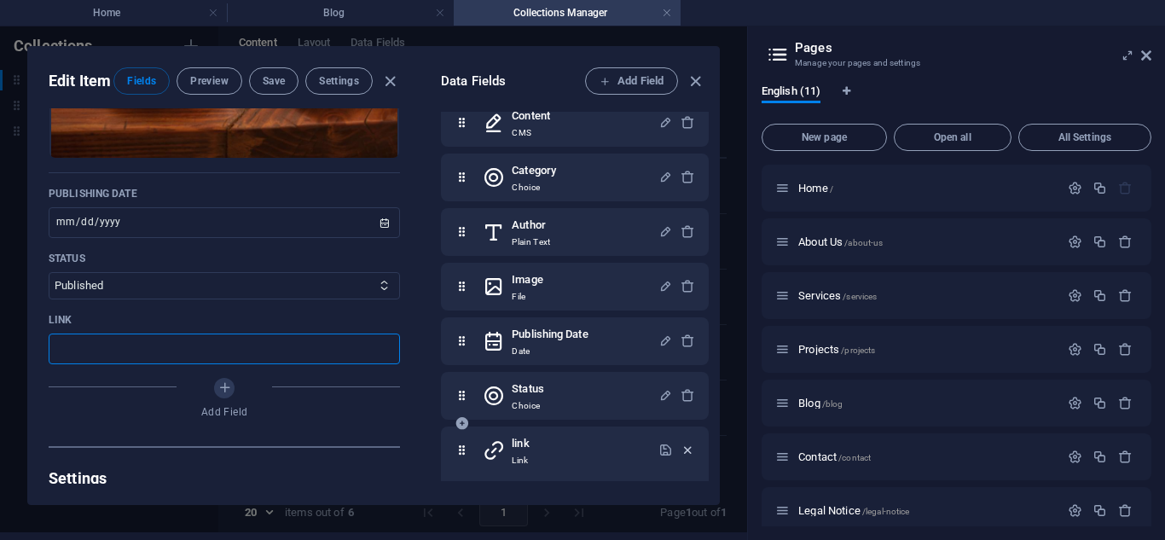
click at [682, 450] on icon "button" at bounding box center [688, 450] width 15 height 15
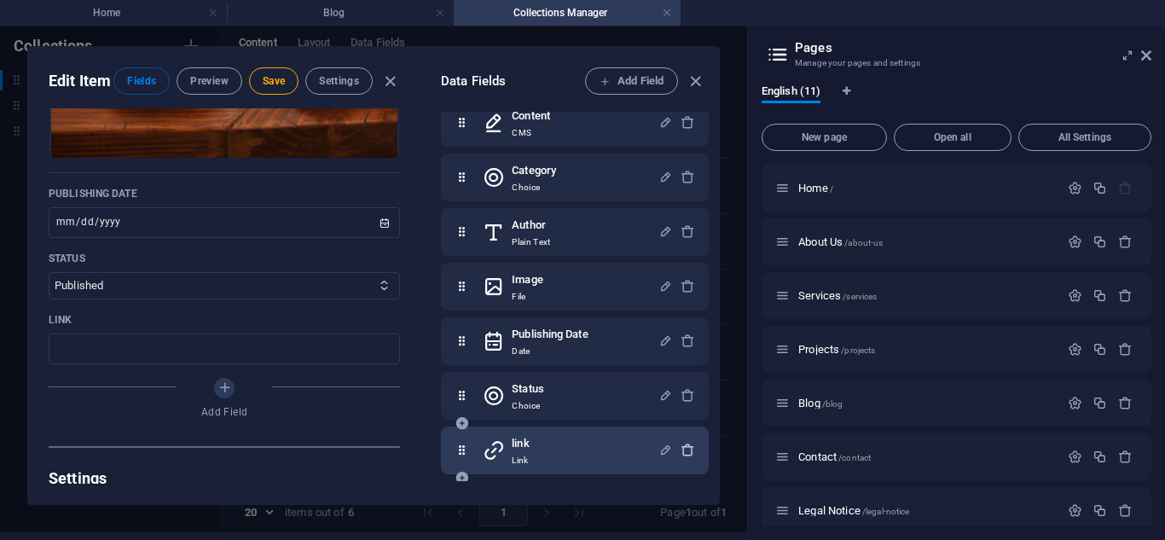
click at [682, 450] on icon "button" at bounding box center [688, 450] width 15 height 15
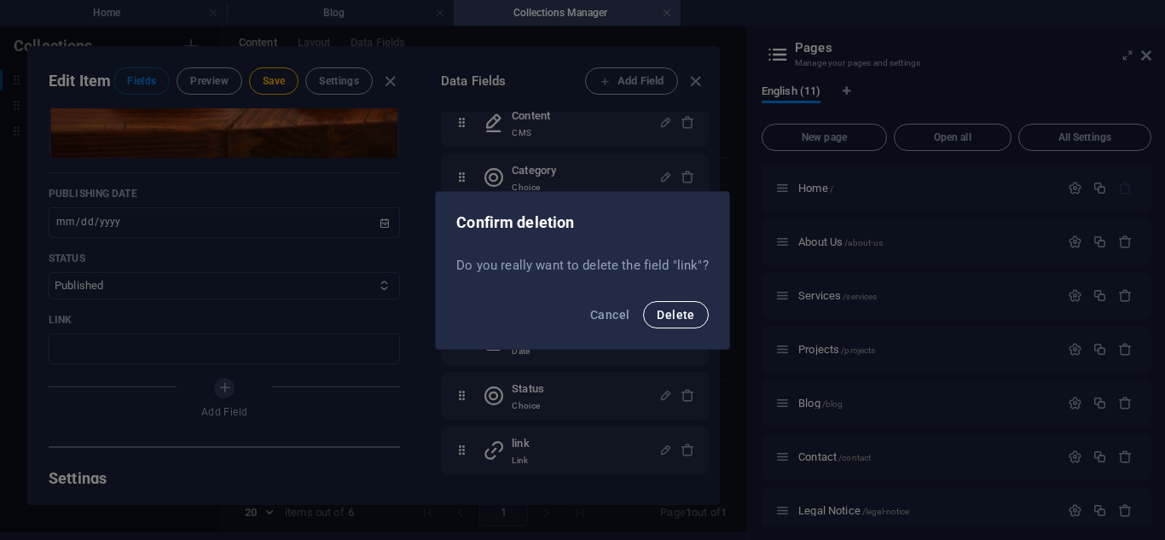
click at [662, 320] on span "Delete" at bounding box center [676, 315] width 38 height 14
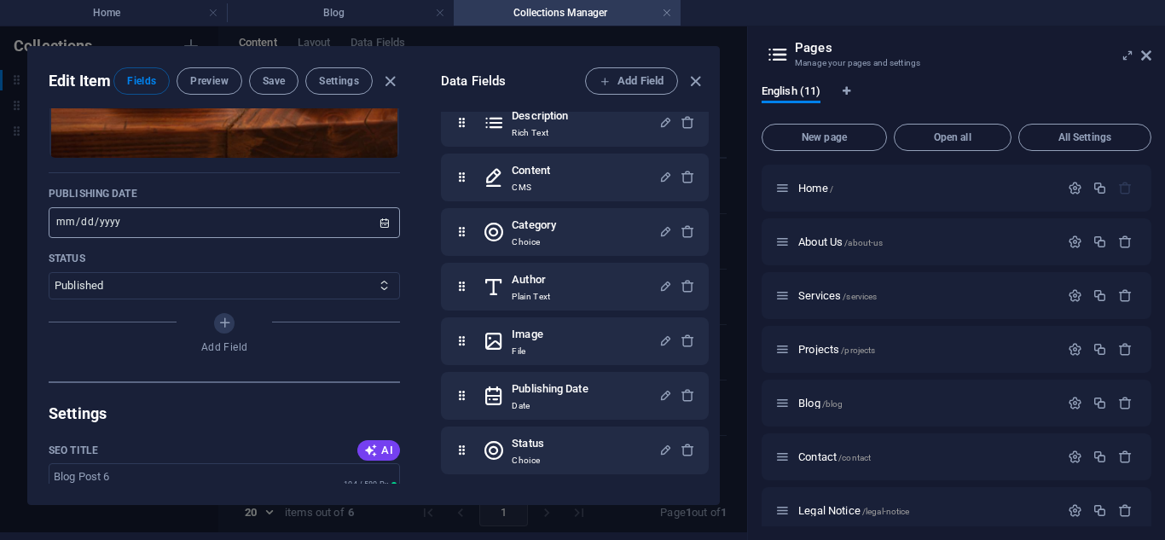
scroll to position [132, 0]
click at [322, 80] on span "Settings" at bounding box center [339, 81] width 40 height 14
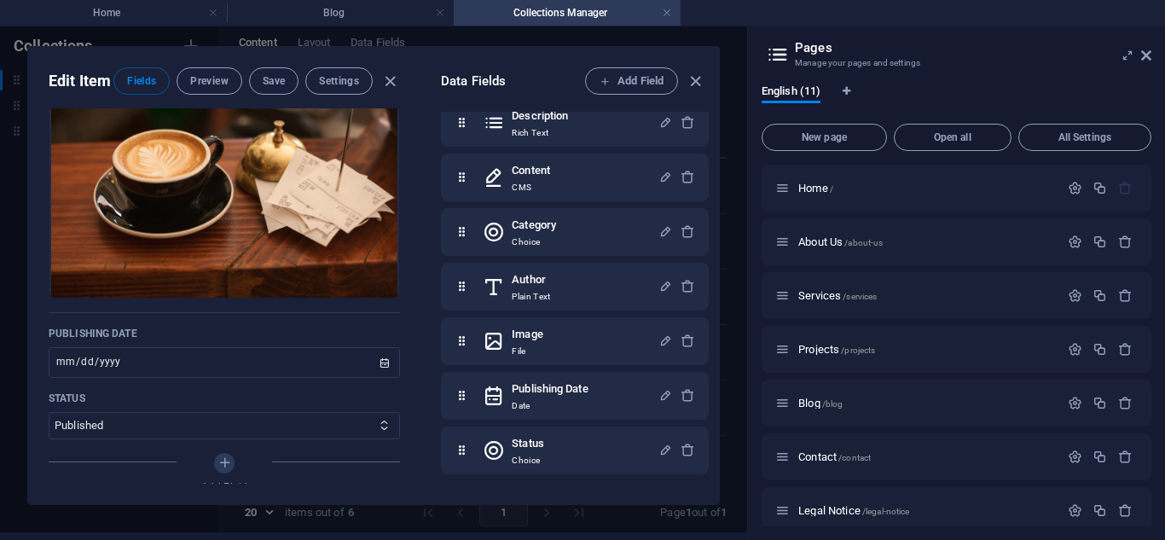
scroll to position [688, 0]
click at [694, 78] on icon "button" at bounding box center [696, 82] width 20 height 20
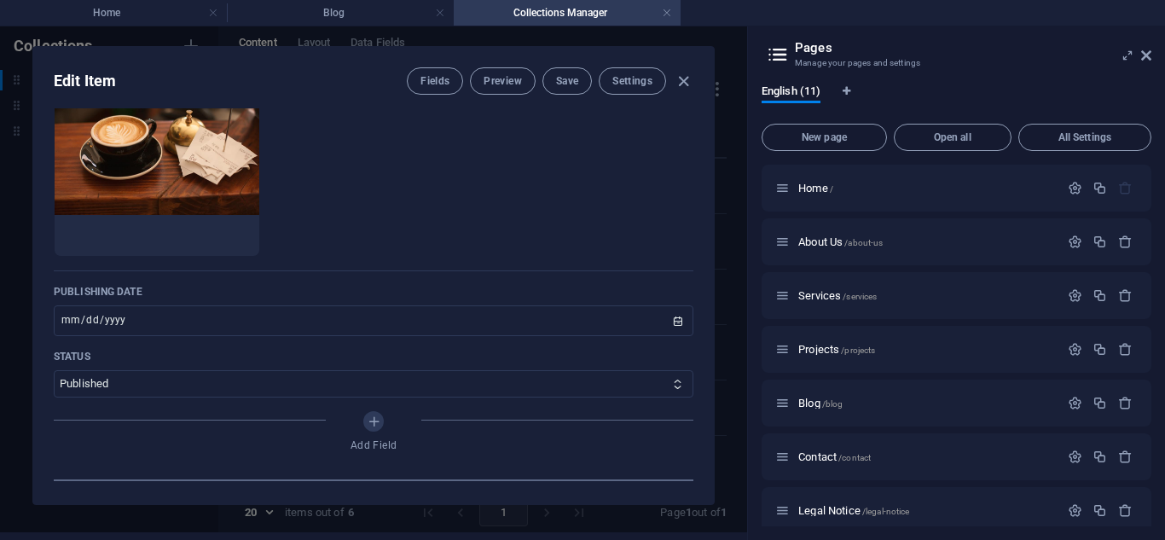
scroll to position [619, 0]
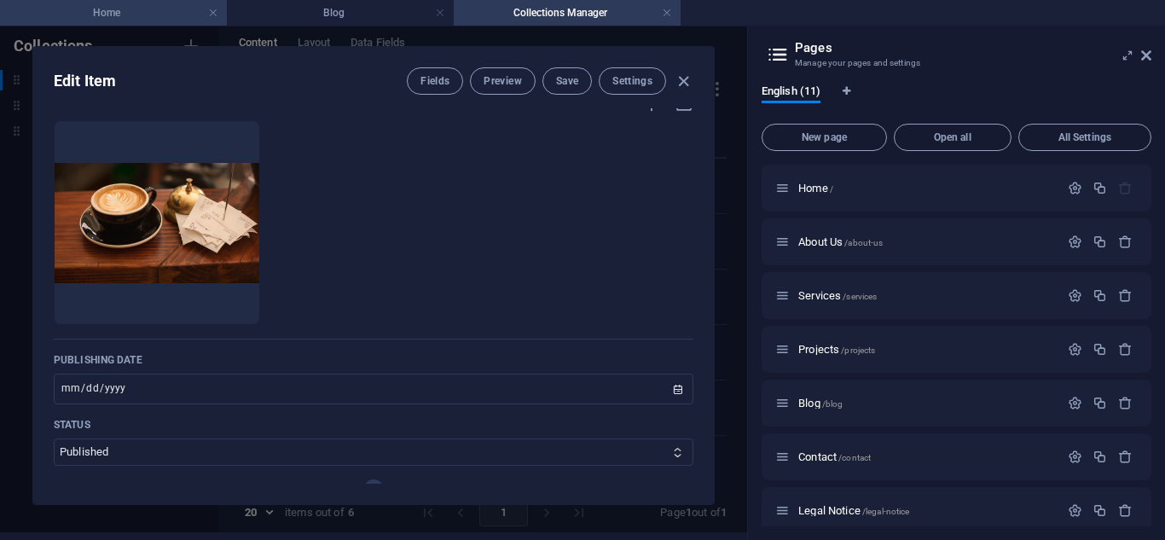
click at [100, 15] on h4 "Home" at bounding box center [113, 12] width 227 height 19
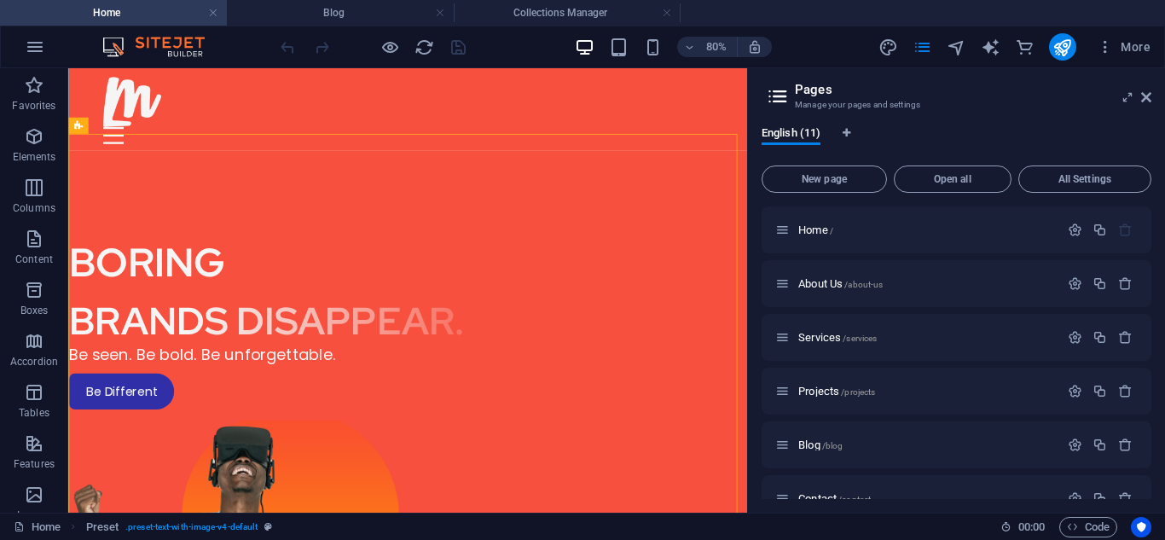
click at [955, 58] on div "More" at bounding box center [1018, 46] width 279 height 27
click at [956, 55] on icon "navigator" at bounding box center [957, 48] width 20 height 20
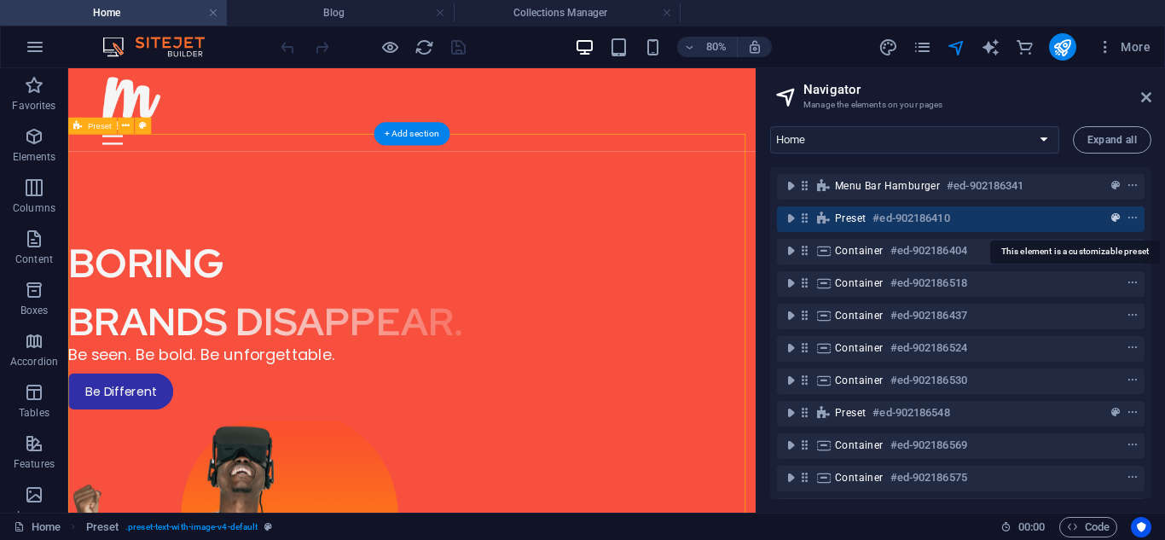
click at [1118, 216] on span "preset" at bounding box center [1115, 218] width 17 height 12
select select "rem"
select select "px"
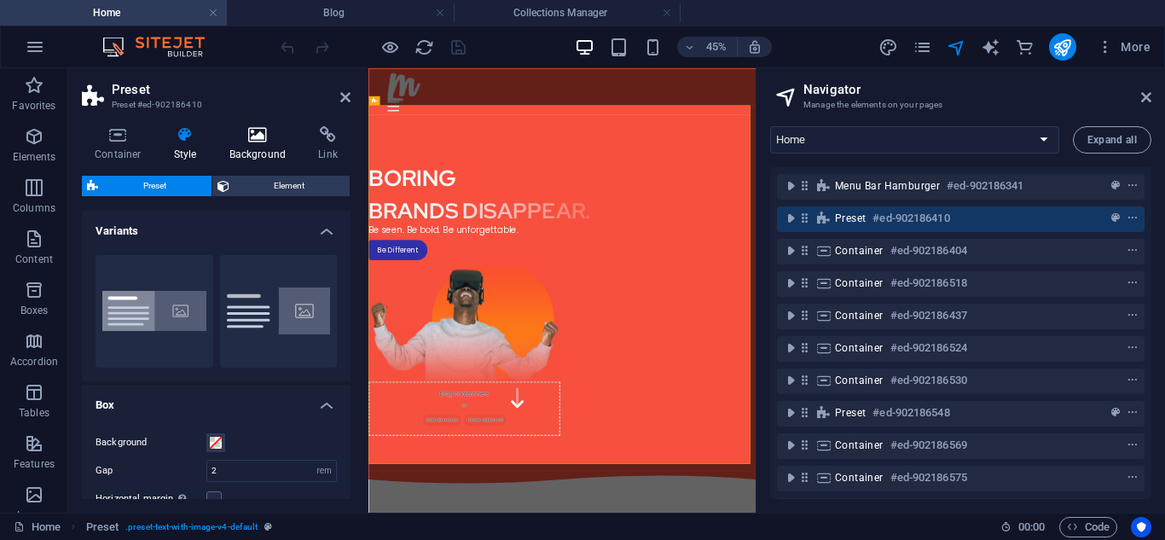
click at [246, 157] on h4 "Background" at bounding box center [262, 144] width 90 height 36
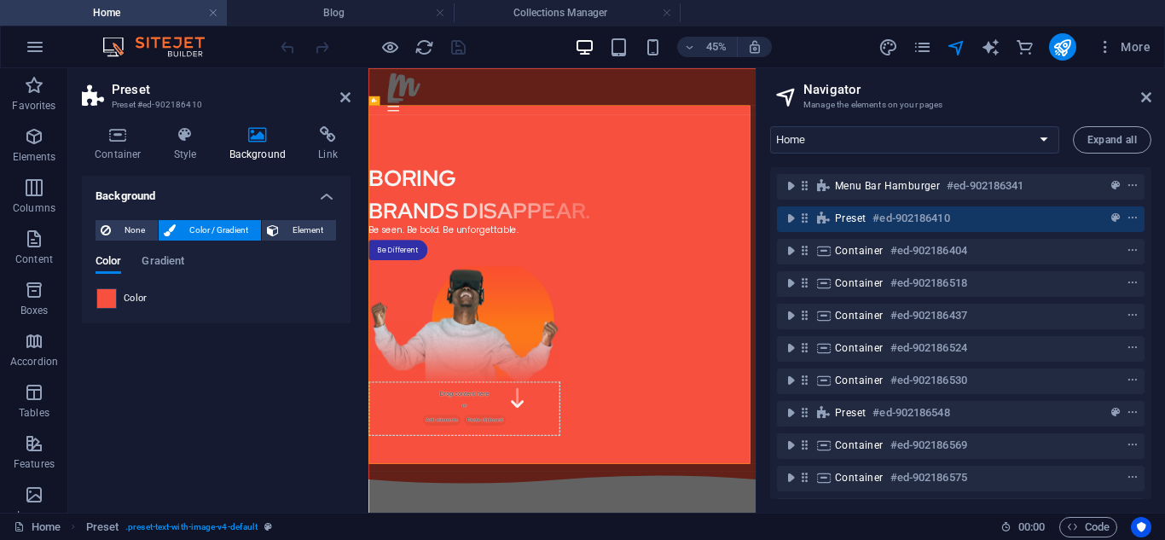
click at [107, 299] on span at bounding box center [106, 298] width 19 height 19
type input "#f7503e"
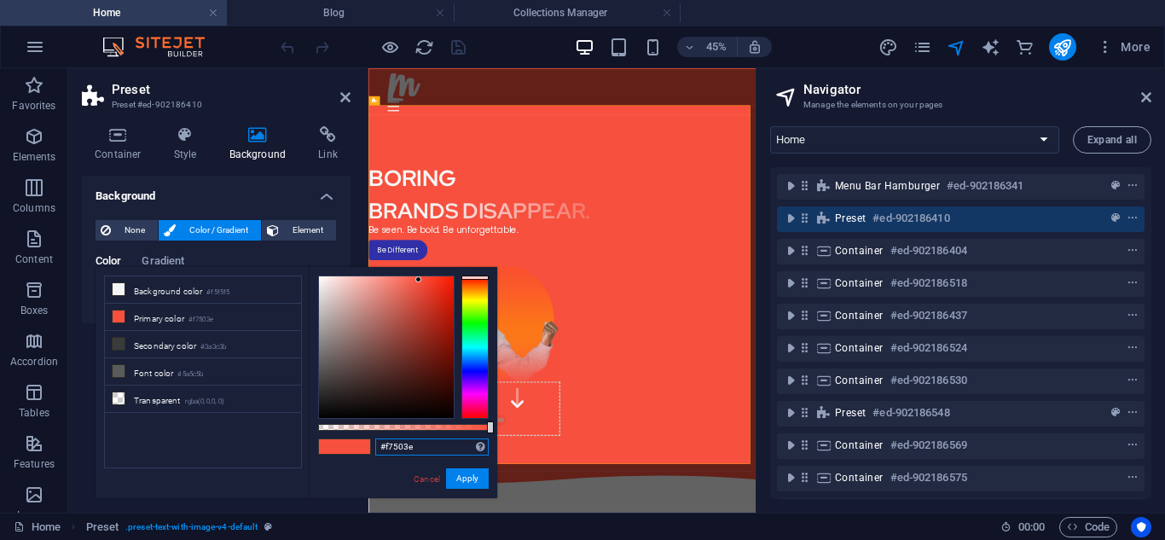
drag, startPoint x: 417, startPoint y: 447, endPoint x: 340, endPoint y: 448, distance: 76.8
click at [340, 448] on div "#f7503e Supported formats #0852ed rgb(8, 82, 237) rgba(8, 82, 237, 90%) hsv(221…" at bounding box center [403, 506] width 189 height 479
click at [423, 475] on link "Cancel" at bounding box center [427, 479] width 30 height 13
